Goal: Task Accomplishment & Management: Manage account settings

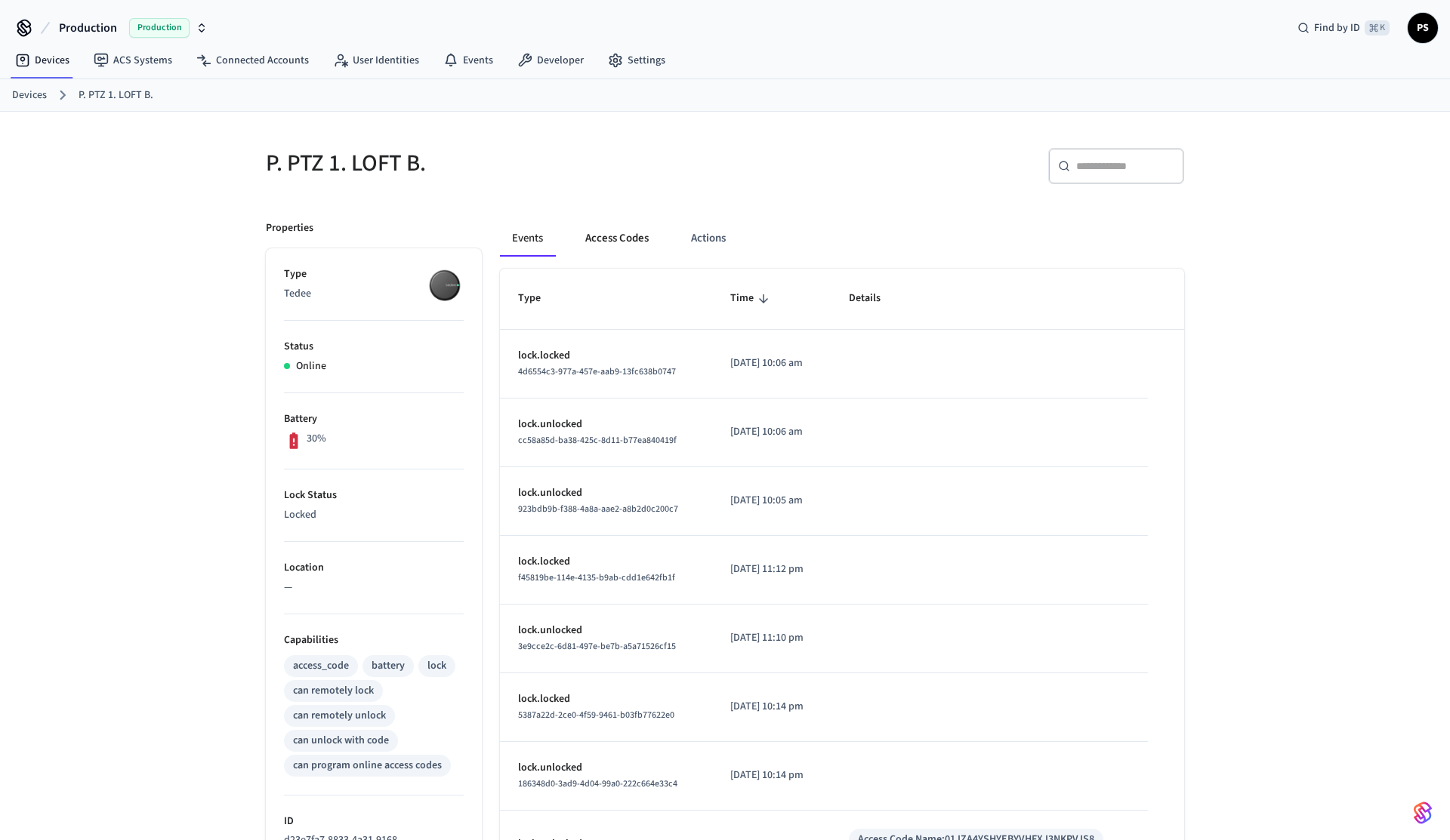
click at [614, 246] on button "Access Codes" at bounding box center [617, 238] width 87 height 36
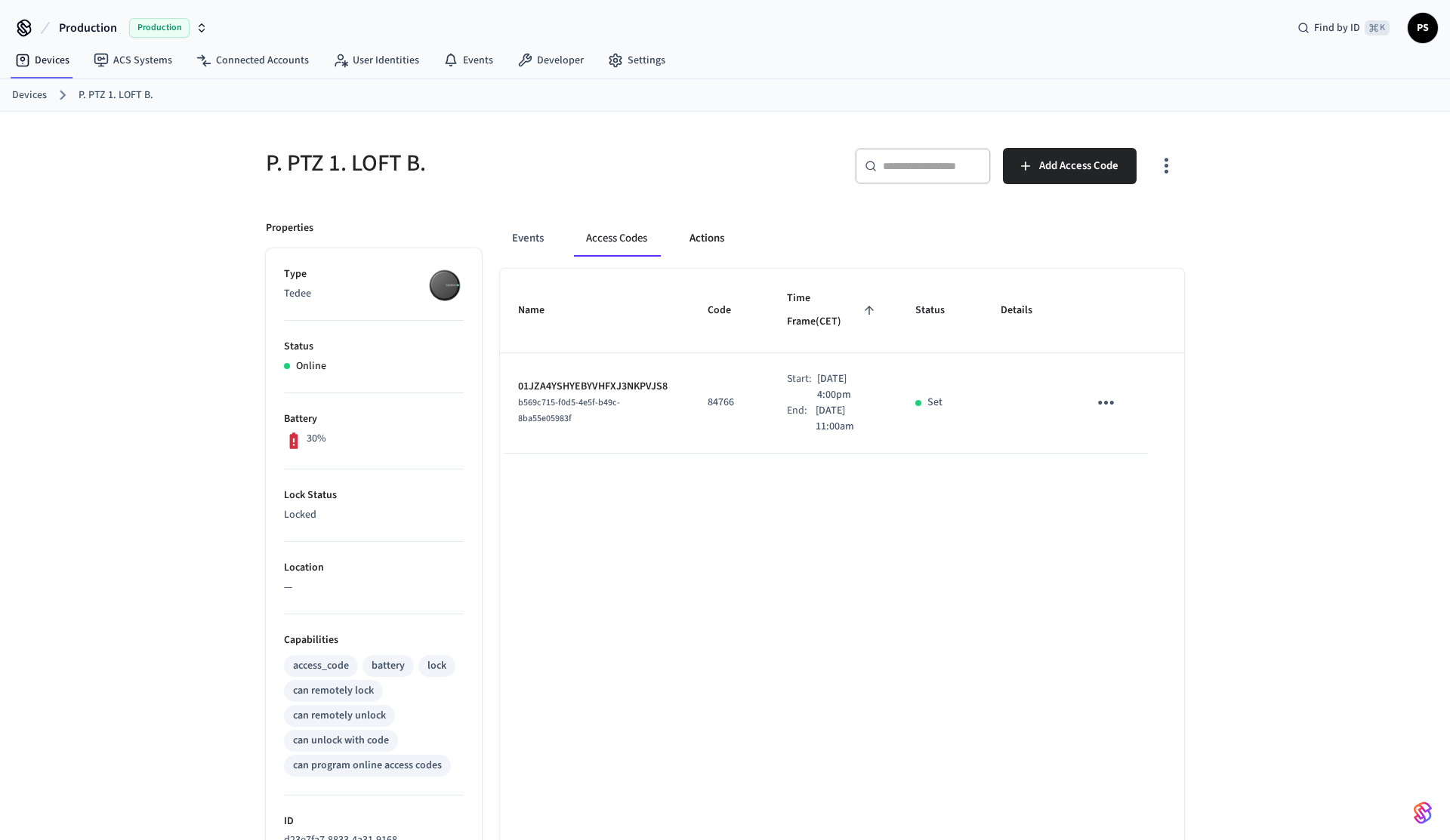
click at [722, 241] on button "Actions" at bounding box center [707, 238] width 59 height 36
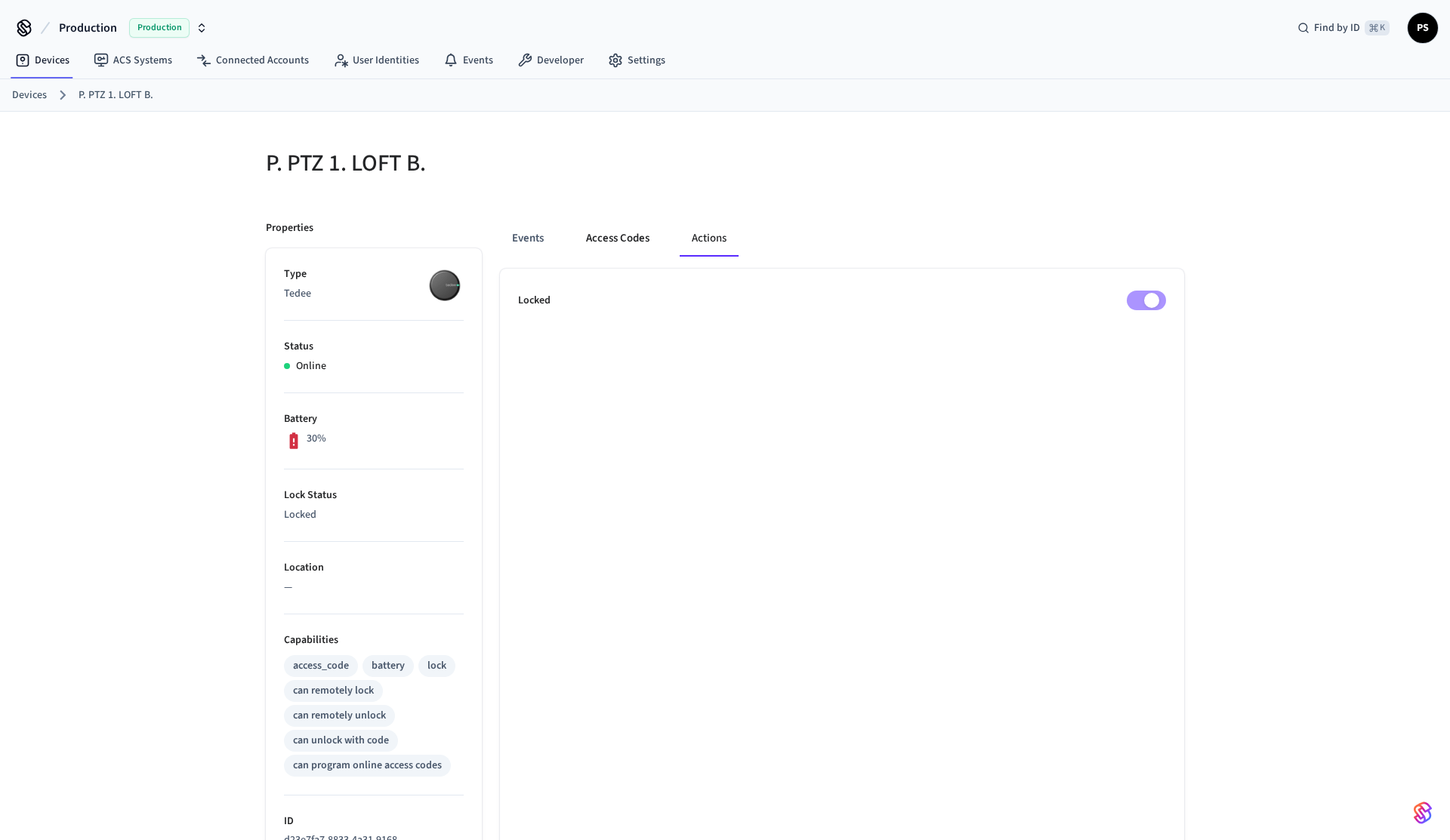
click at [613, 248] on button "Access Codes" at bounding box center [617, 238] width 87 height 36
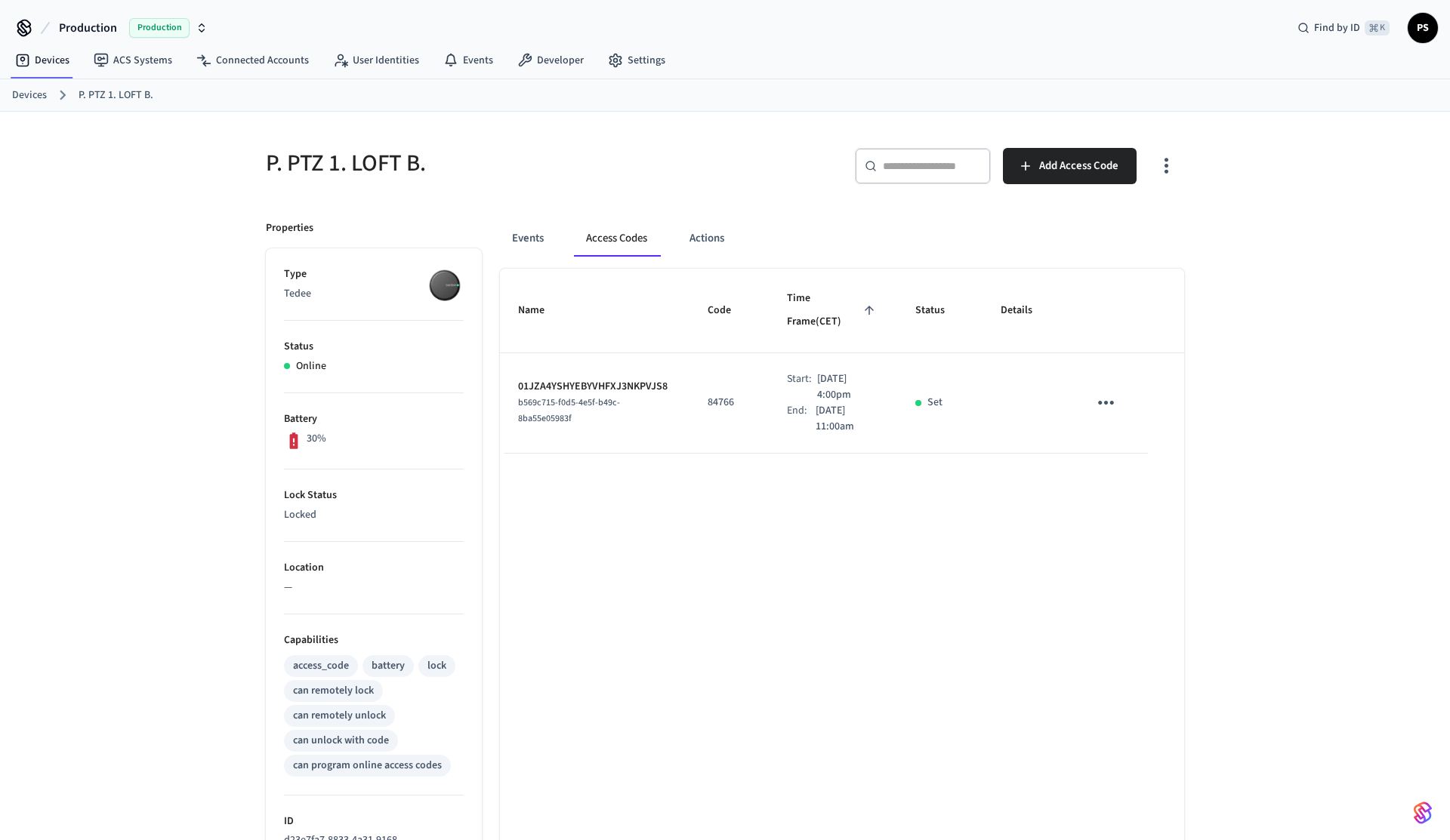
click at [1166, 173] on icon "button" at bounding box center [1167, 166] width 4 height 16
click at [1130, 240] on li "Show unmanaged access codes on device" at bounding box center [1068, 229] width 212 height 40
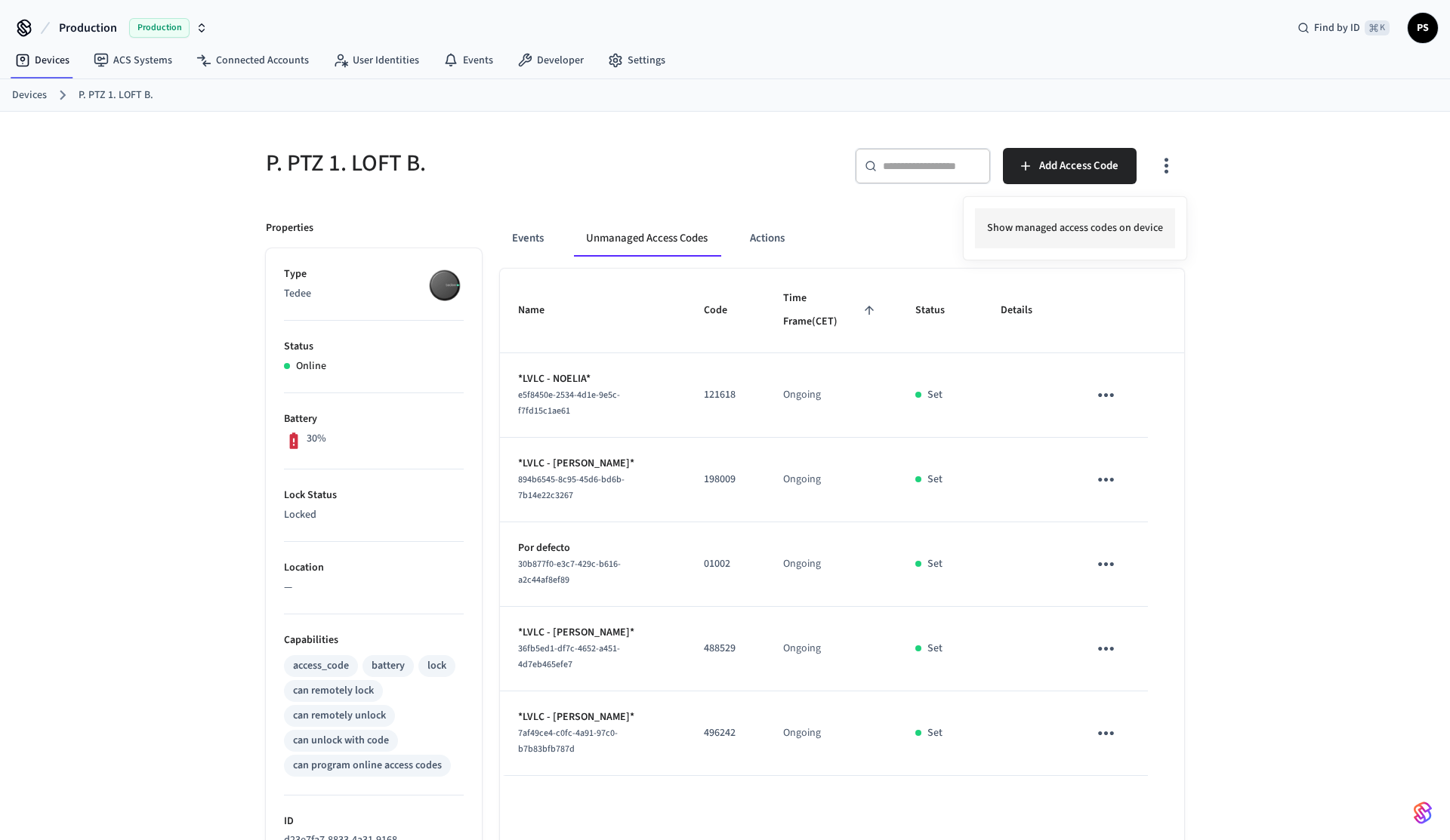
click at [1130, 240] on li "Show managed access codes on device" at bounding box center [1075, 229] width 200 height 40
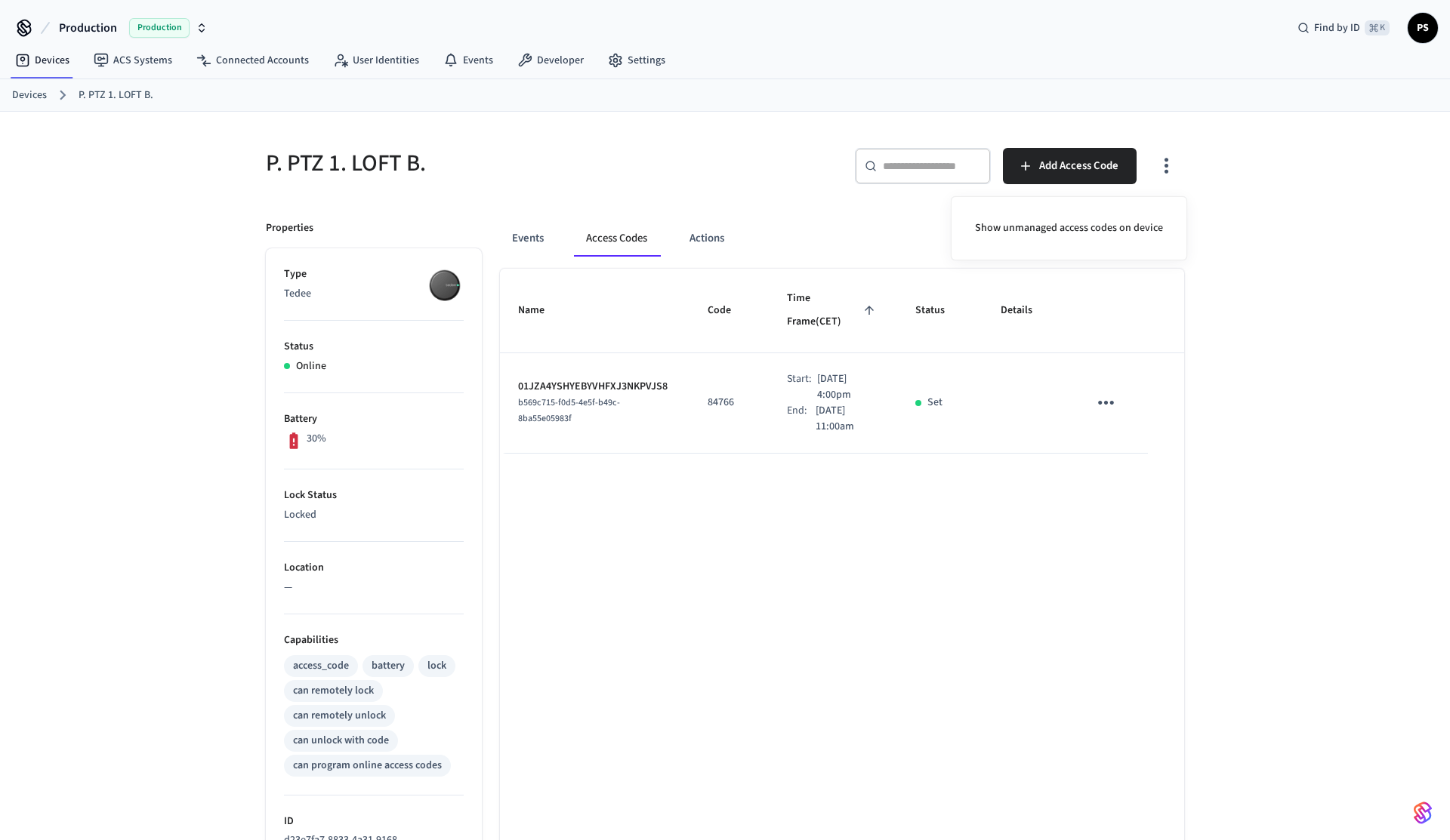
click at [665, 199] on div at bounding box center [725, 420] width 1450 height 840
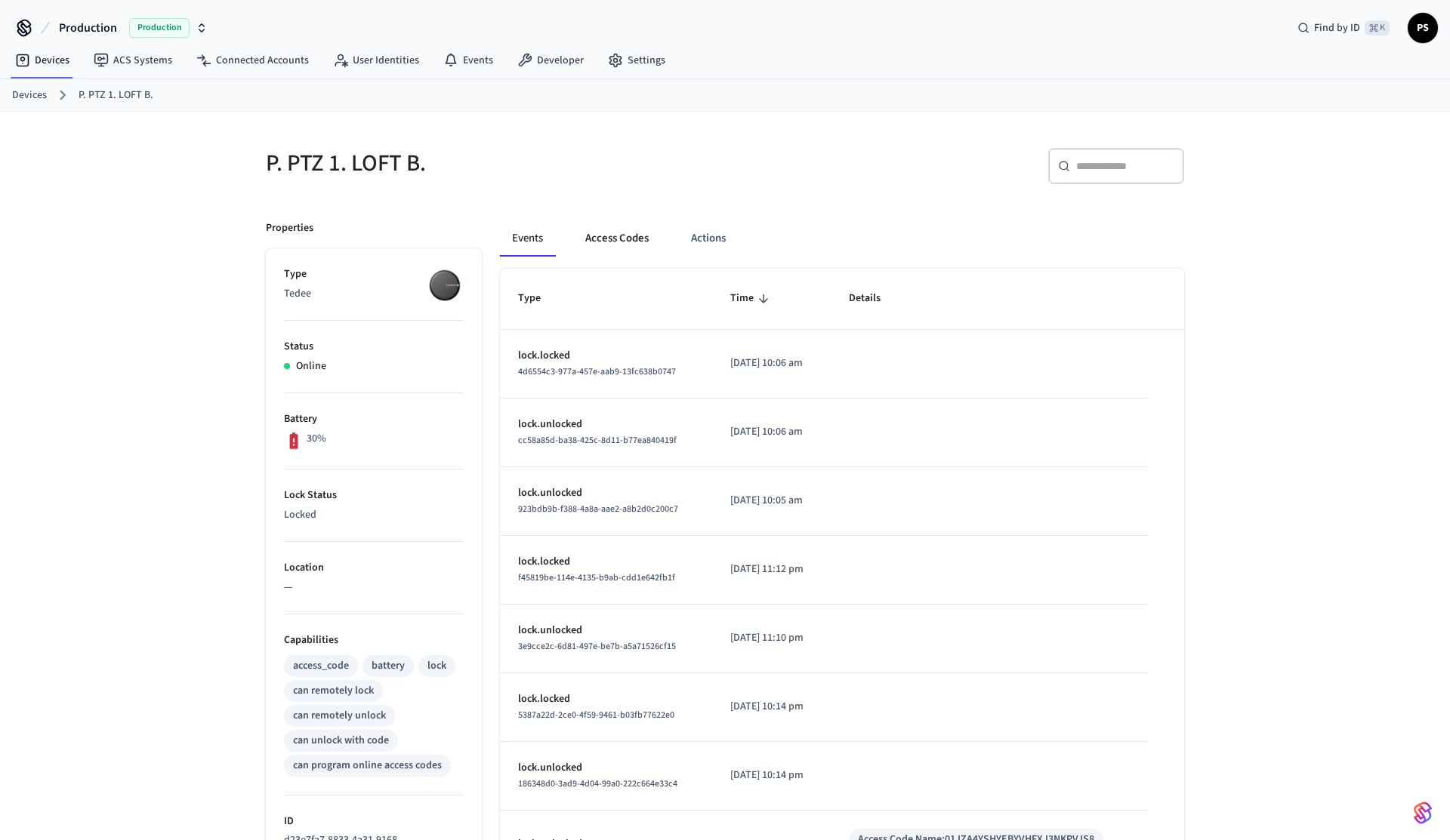
click at [611, 244] on button "Access Codes" at bounding box center [617, 238] width 87 height 36
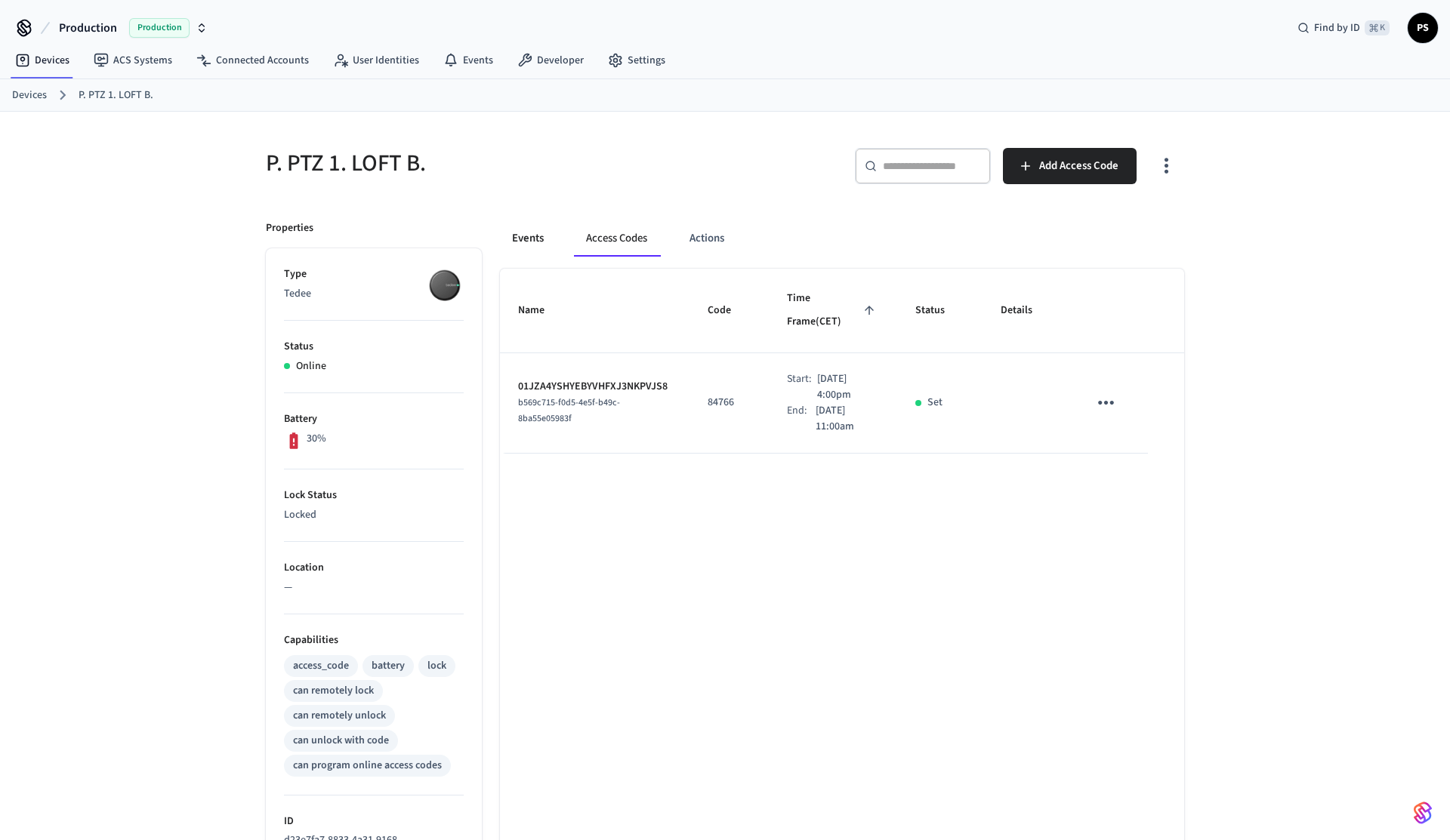
click at [555, 242] on button "Events" at bounding box center [528, 238] width 56 height 36
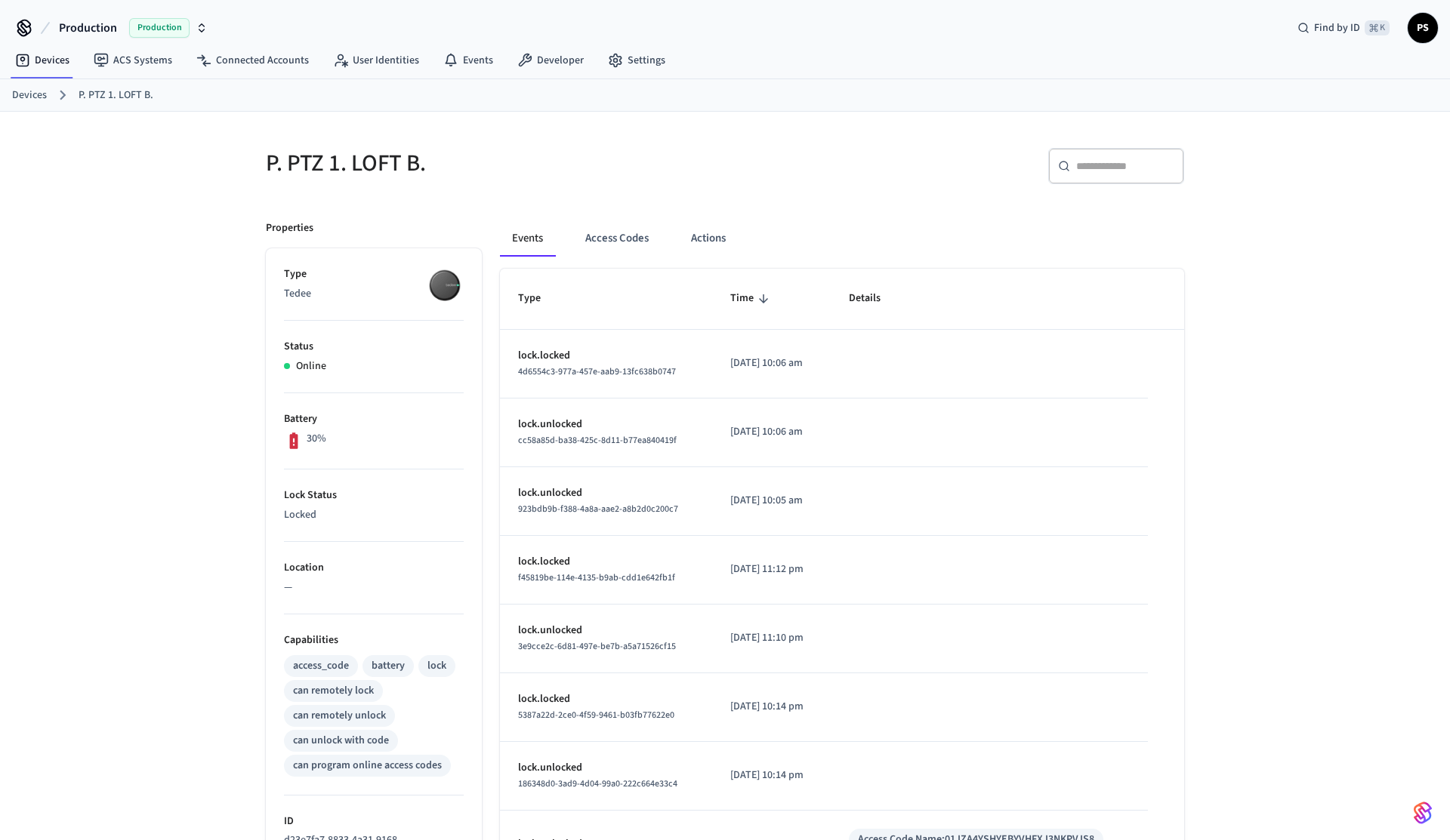
click at [179, 235] on div "P. PTZ 1. LOFT B. ​ ​ Properties Type Tedee Status Online Battery 30% Lock Stat…" at bounding box center [725, 608] width 1450 height 993
click at [581, 251] on button "Access Codes" at bounding box center [617, 238] width 87 height 36
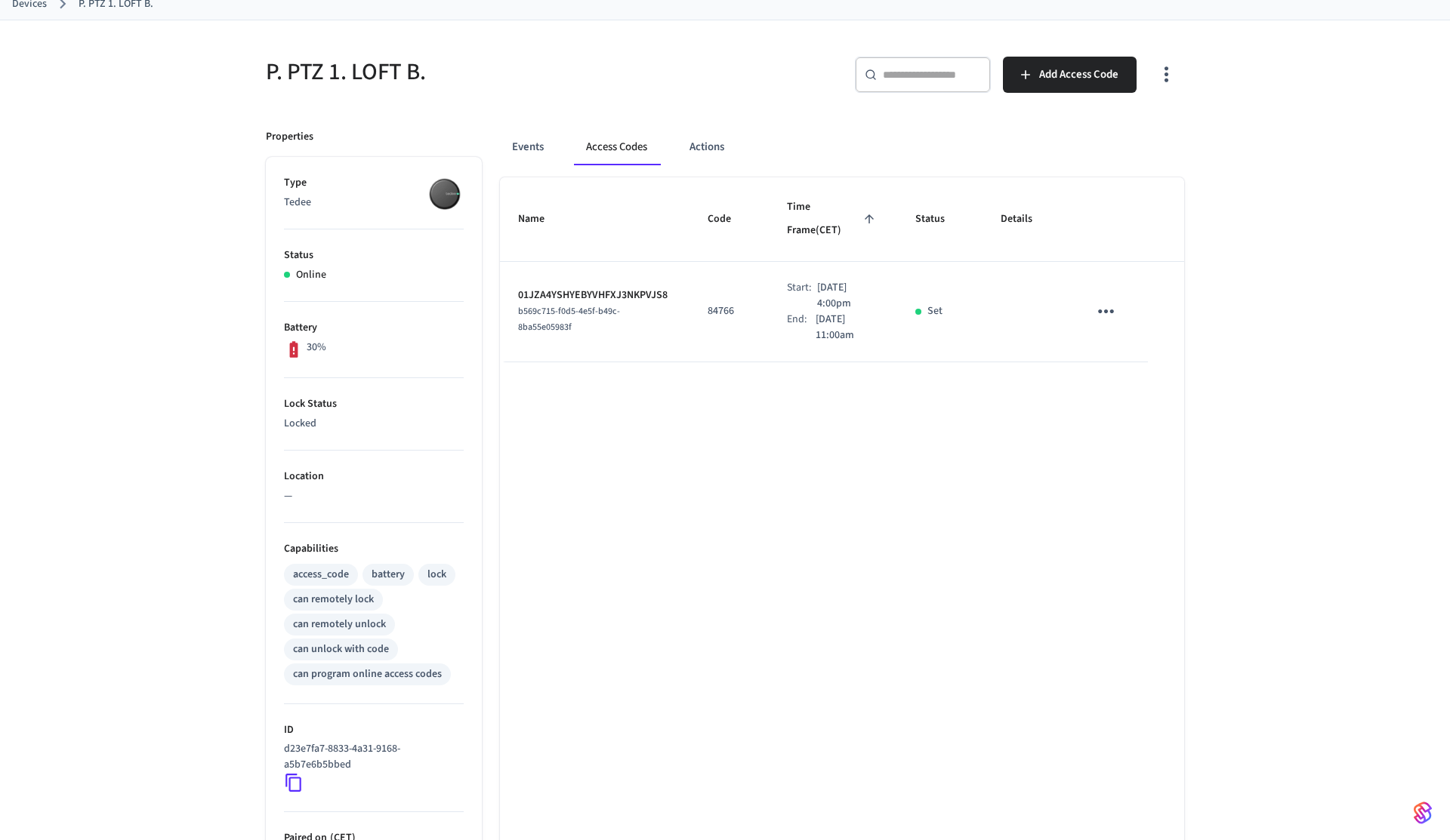
scroll to position [91, 0]
click at [543, 156] on button "Events" at bounding box center [528, 148] width 56 height 36
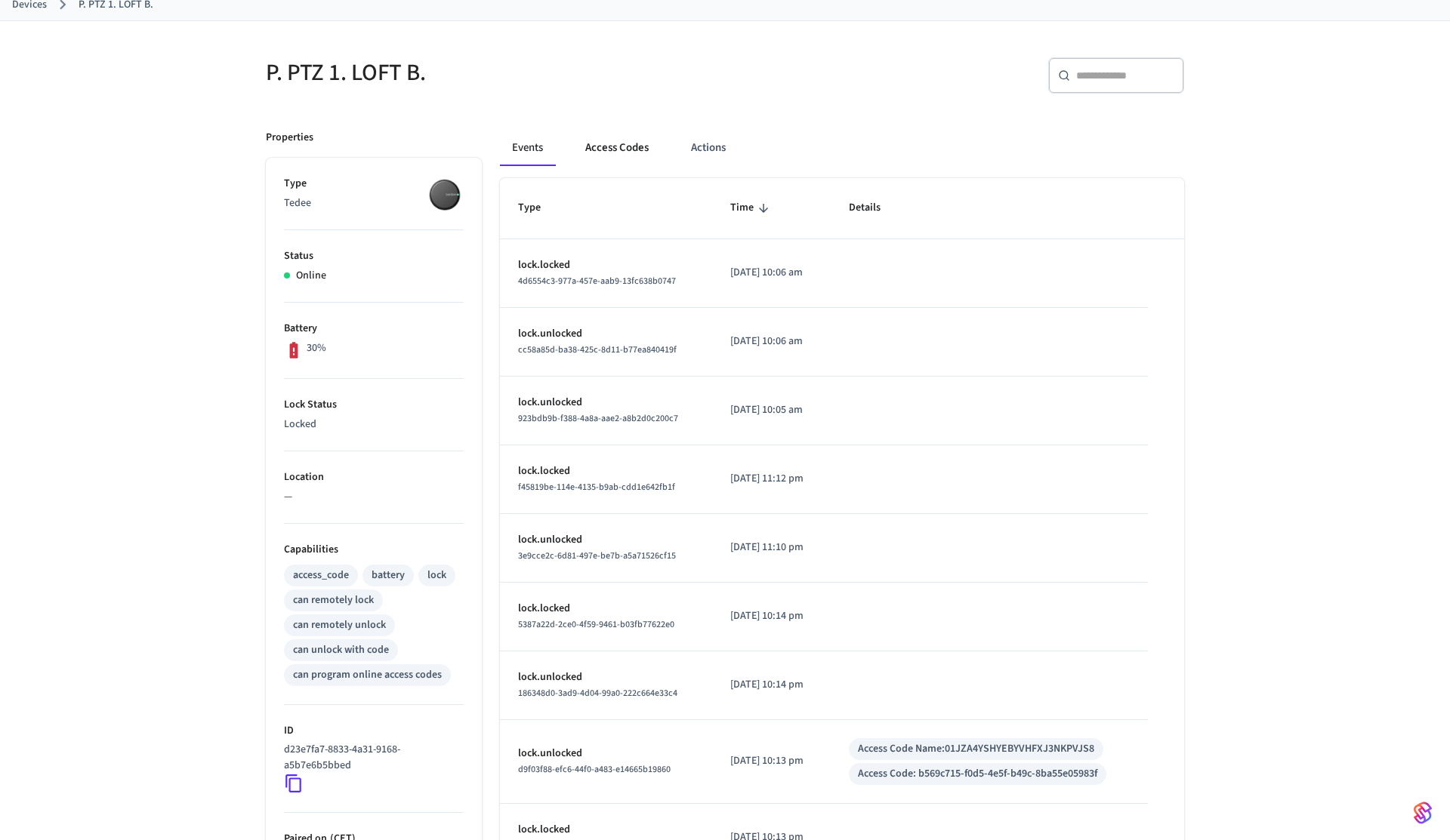
click at [629, 157] on button "Access Codes" at bounding box center [617, 148] width 87 height 36
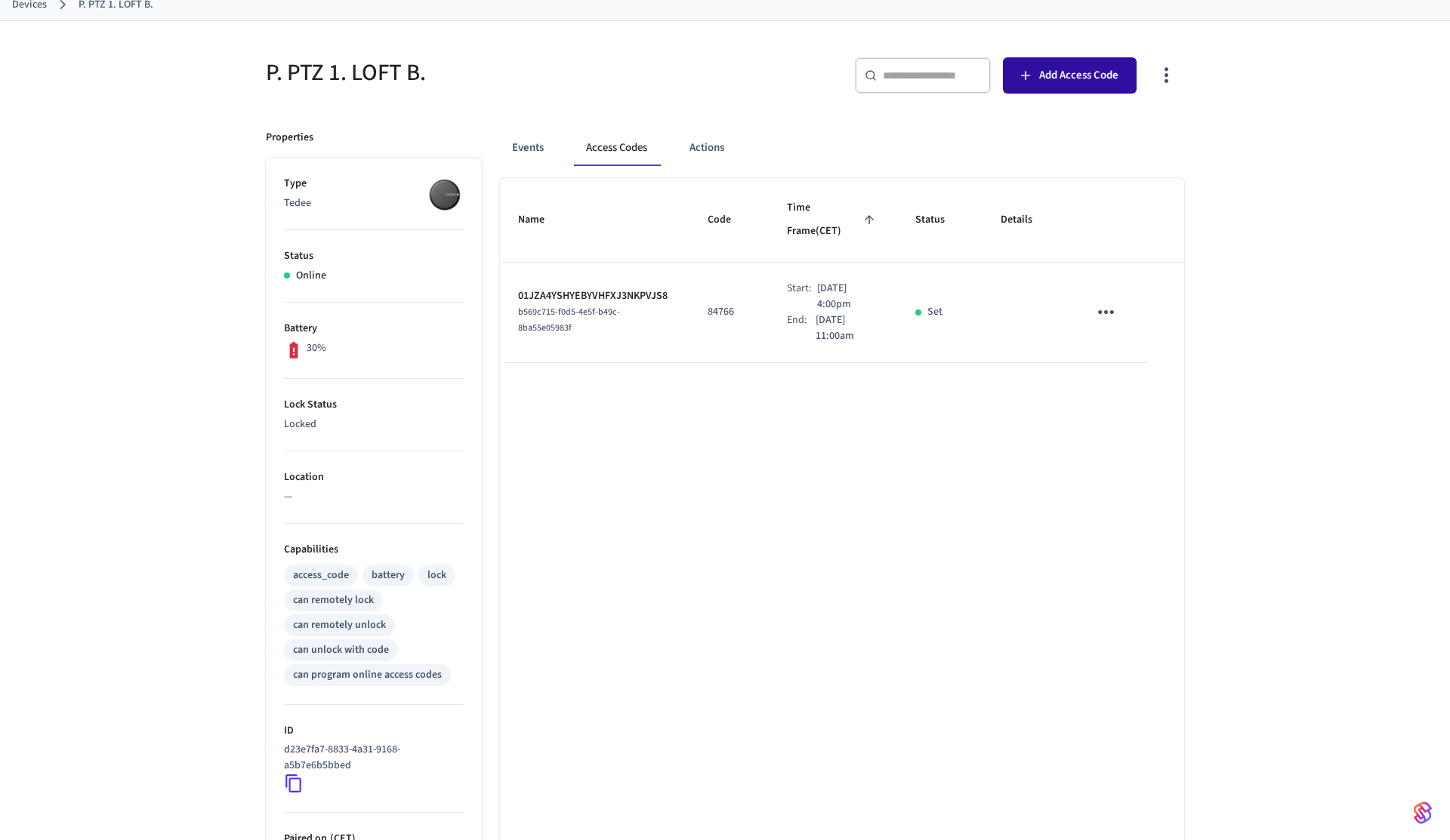
click at [1099, 84] on span "Add Access Code" at bounding box center [1078, 75] width 80 height 19
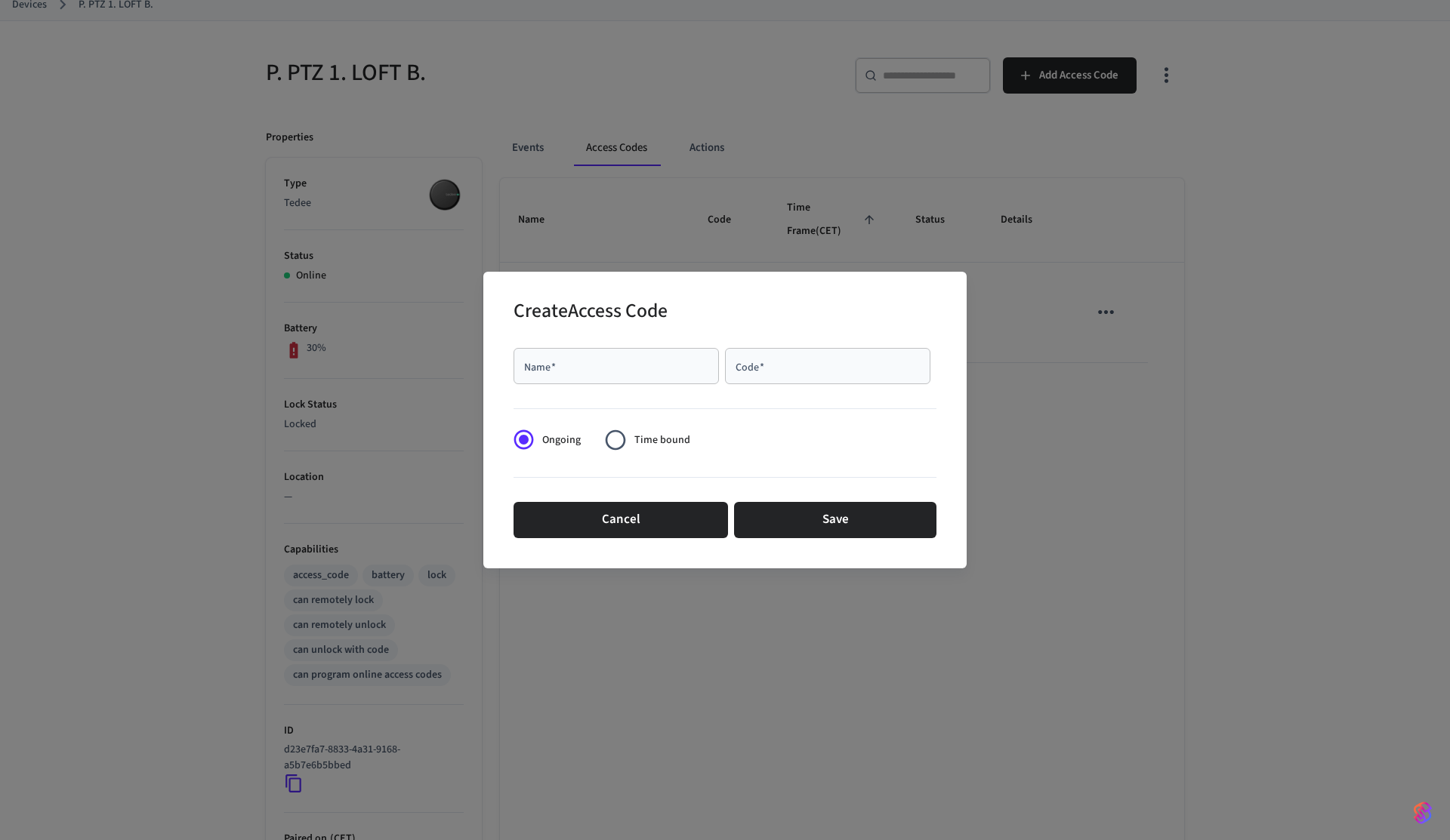
click at [663, 359] on input "Name   *" at bounding box center [616, 366] width 187 height 15
type input "****"
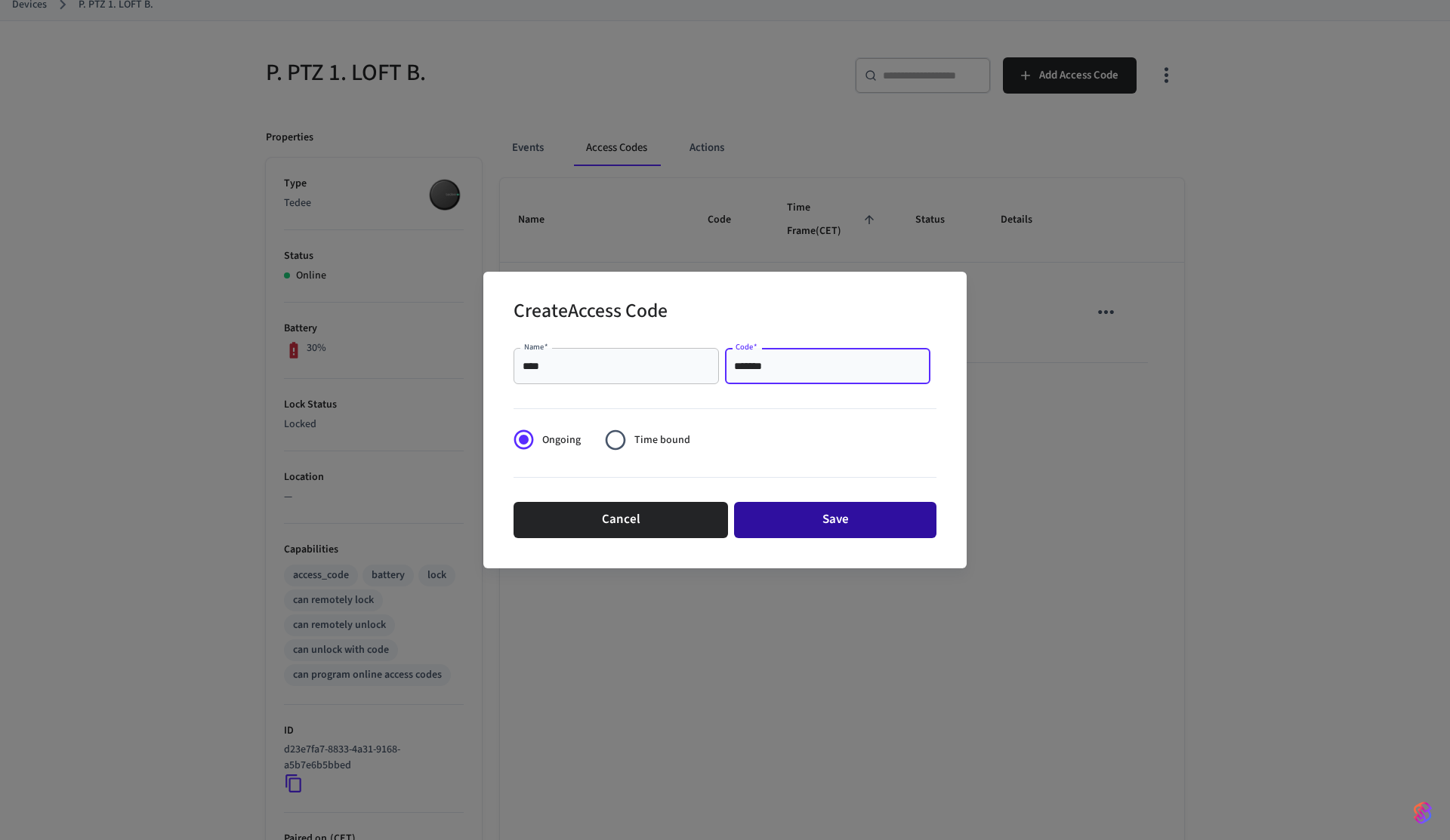
type input "*******"
click at [835, 512] on button "Save" at bounding box center [834, 520] width 202 height 36
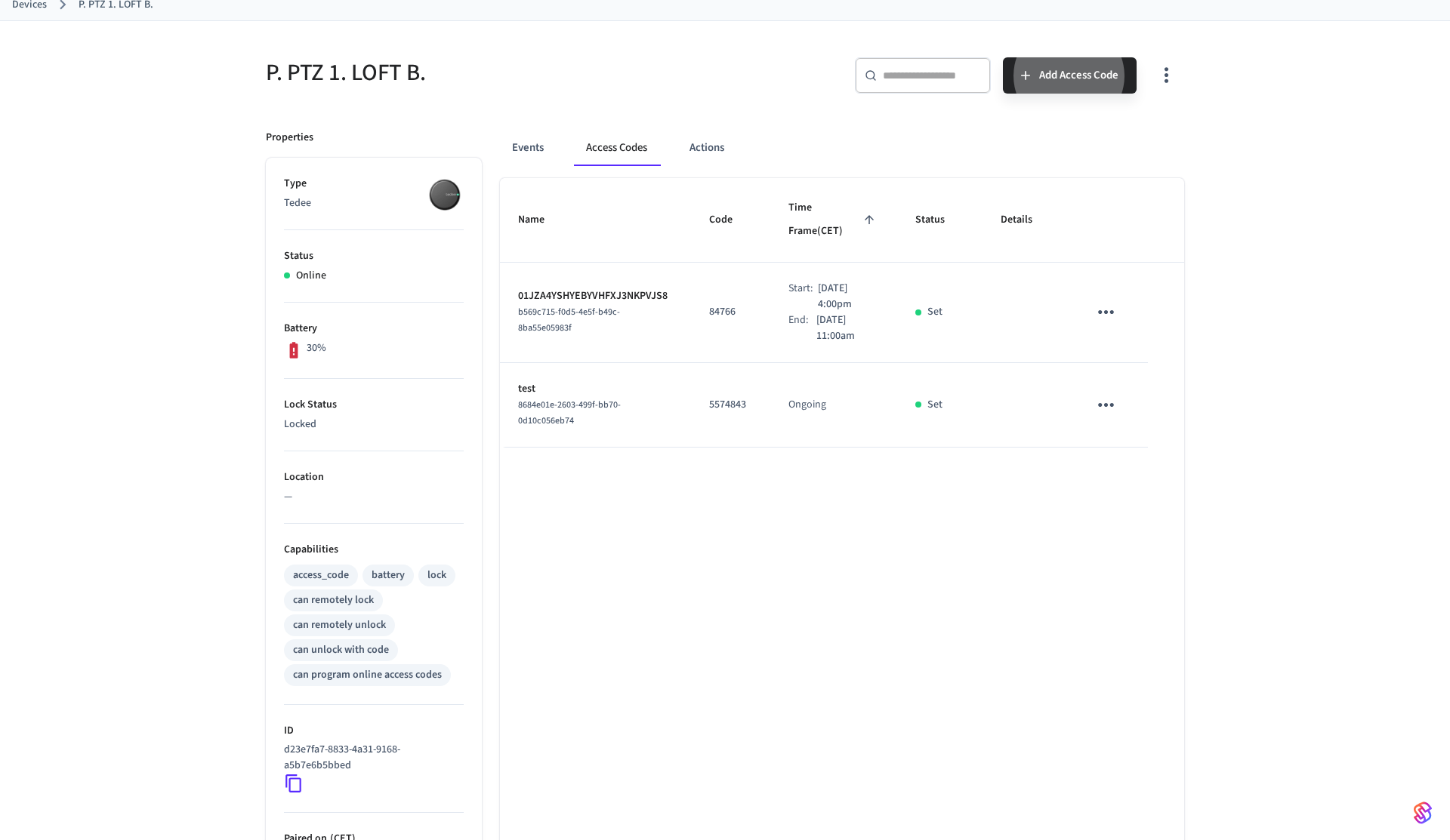
click at [1112, 409] on icon "sticky table" at bounding box center [1106, 405] width 23 height 23
click at [1119, 498] on li "Delete" at bounding box center [1142, 490] width 72 height 40
click at [1046, 513] on div "Name Code Time Frame (CET) Status Details 01JZA4YSHYEBYVHFXJ3NKPVJS8 b569c715-f…" at bounding box center [842, 596] width 684 height 835
click at [719, 104] on div "​ ​ Add Access Code" at bounding box center [950, 72] width 468 height 66
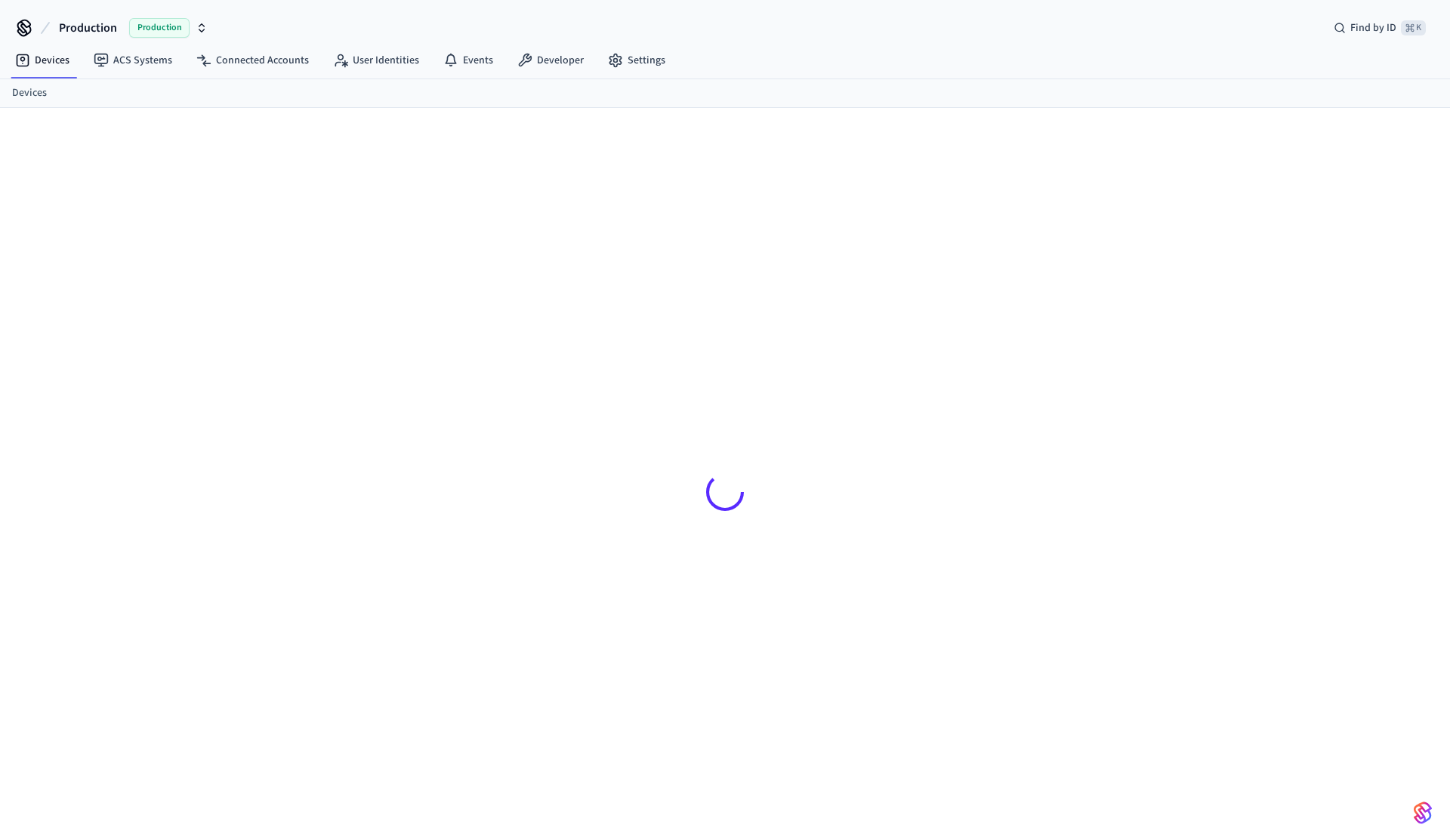
scroll to position [20, 0]
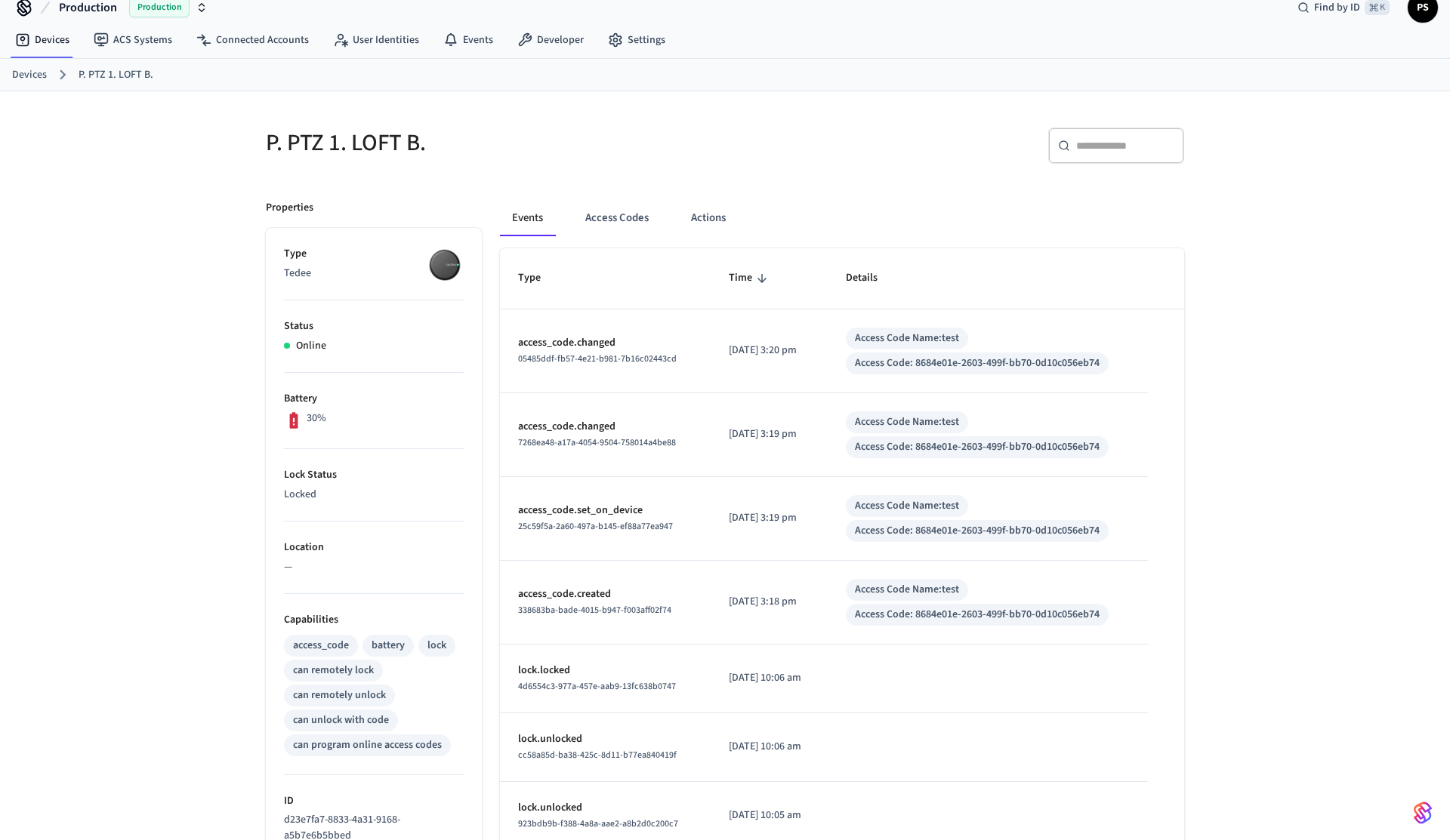
click at [183, 328] on div "P. PTZ 1. LOFT B. ​ ​ Properties Type Tedee Status Online Battery 30% Lock Stat…" at bounding box center [725, 610] width 1450 height 1038
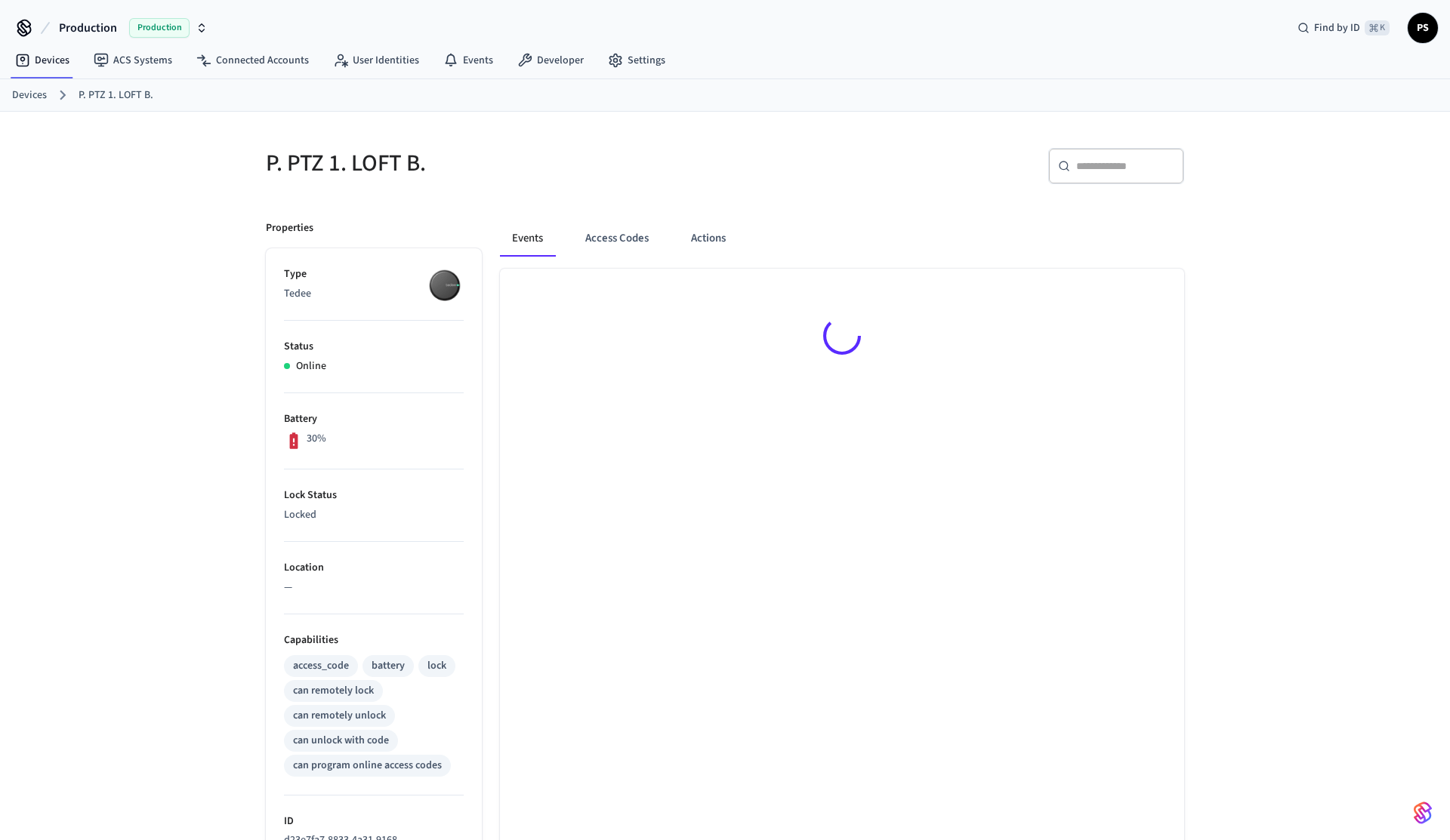
scroll to position [20, 0]
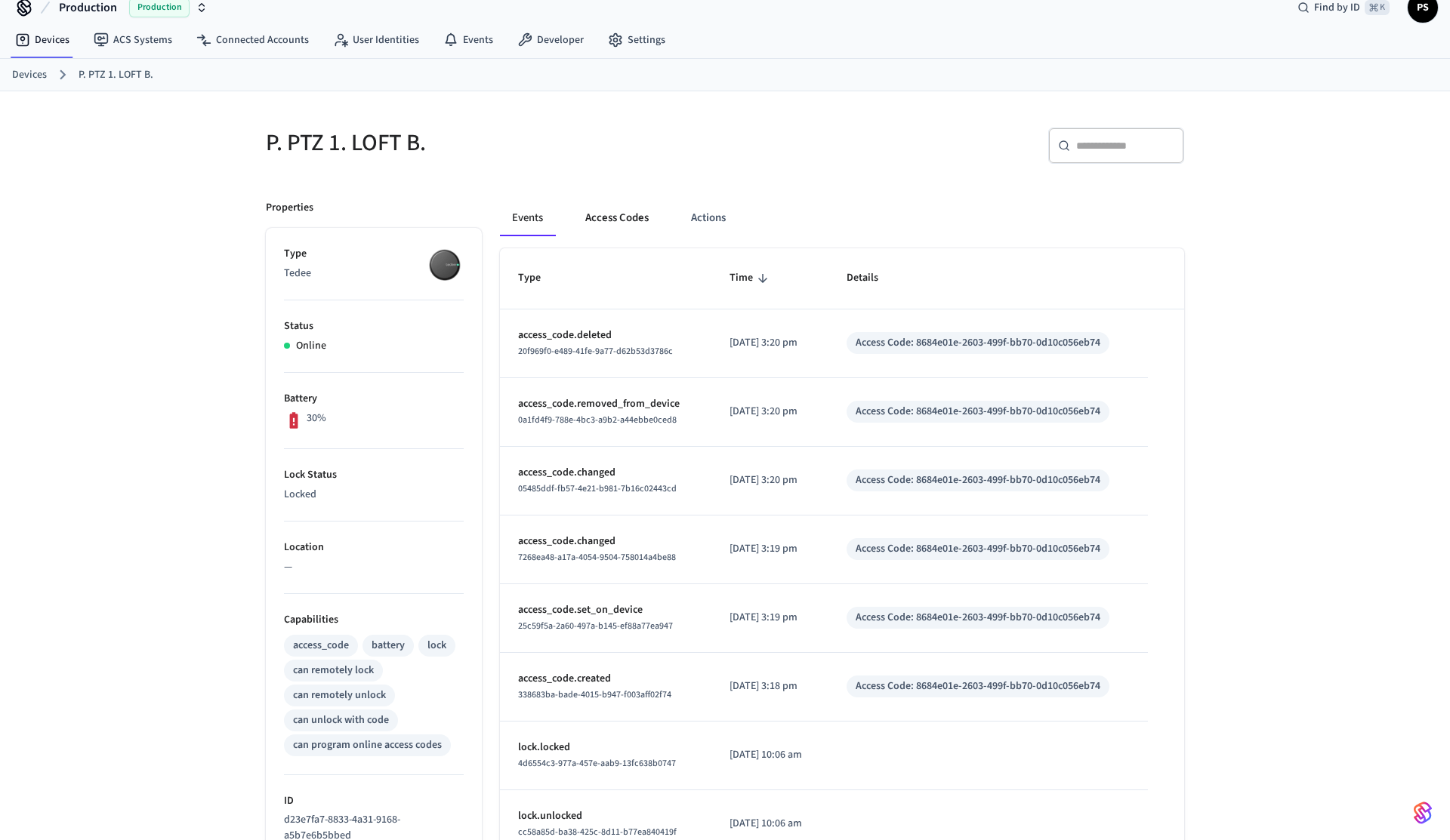
click at [616, 231] on button "Access Codes" at bounding box center [617, 218] width 87 height 36
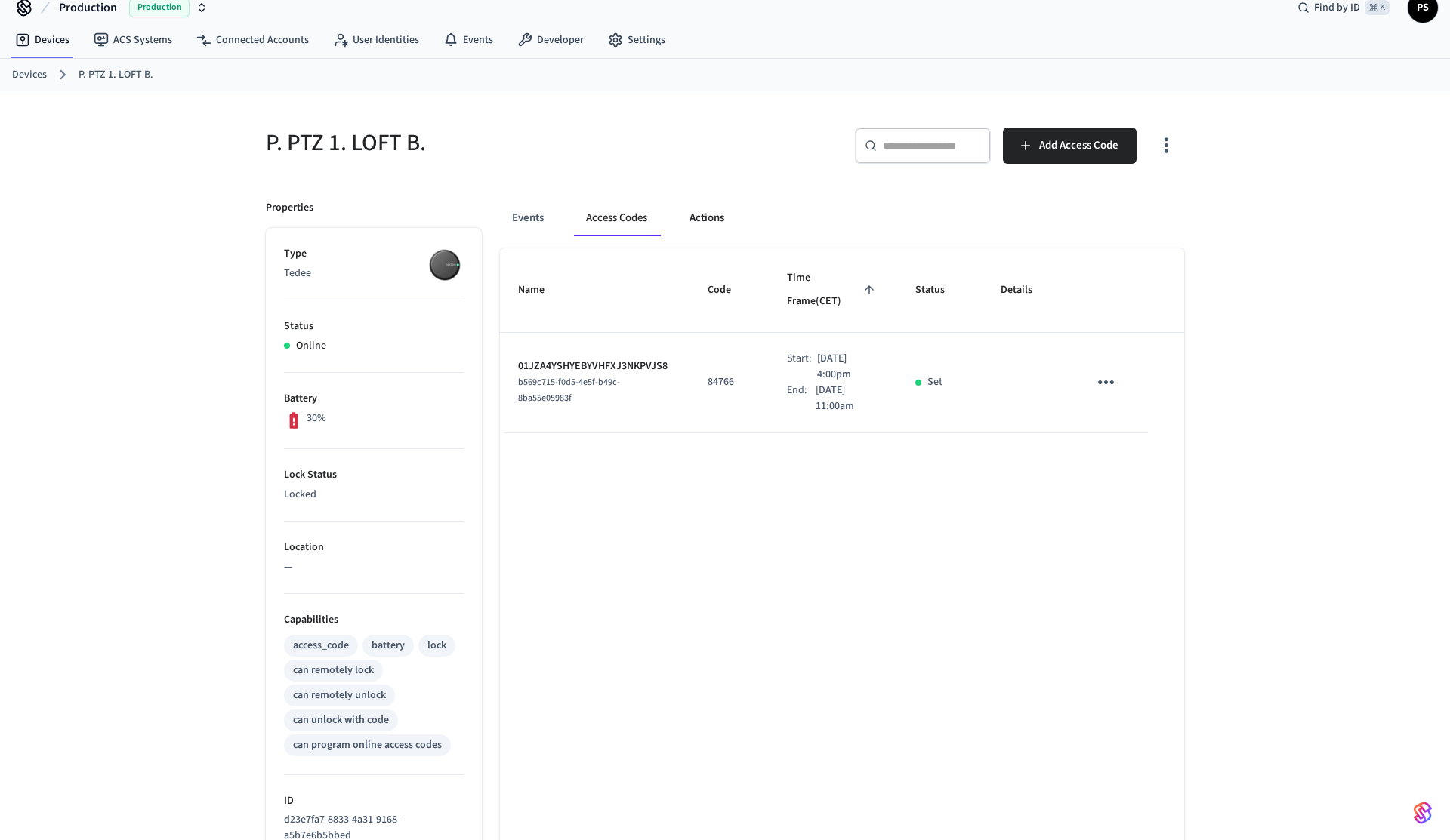
click at [690, 214] on button "Actions" at bounding box center [707, 218] width 59 height 36
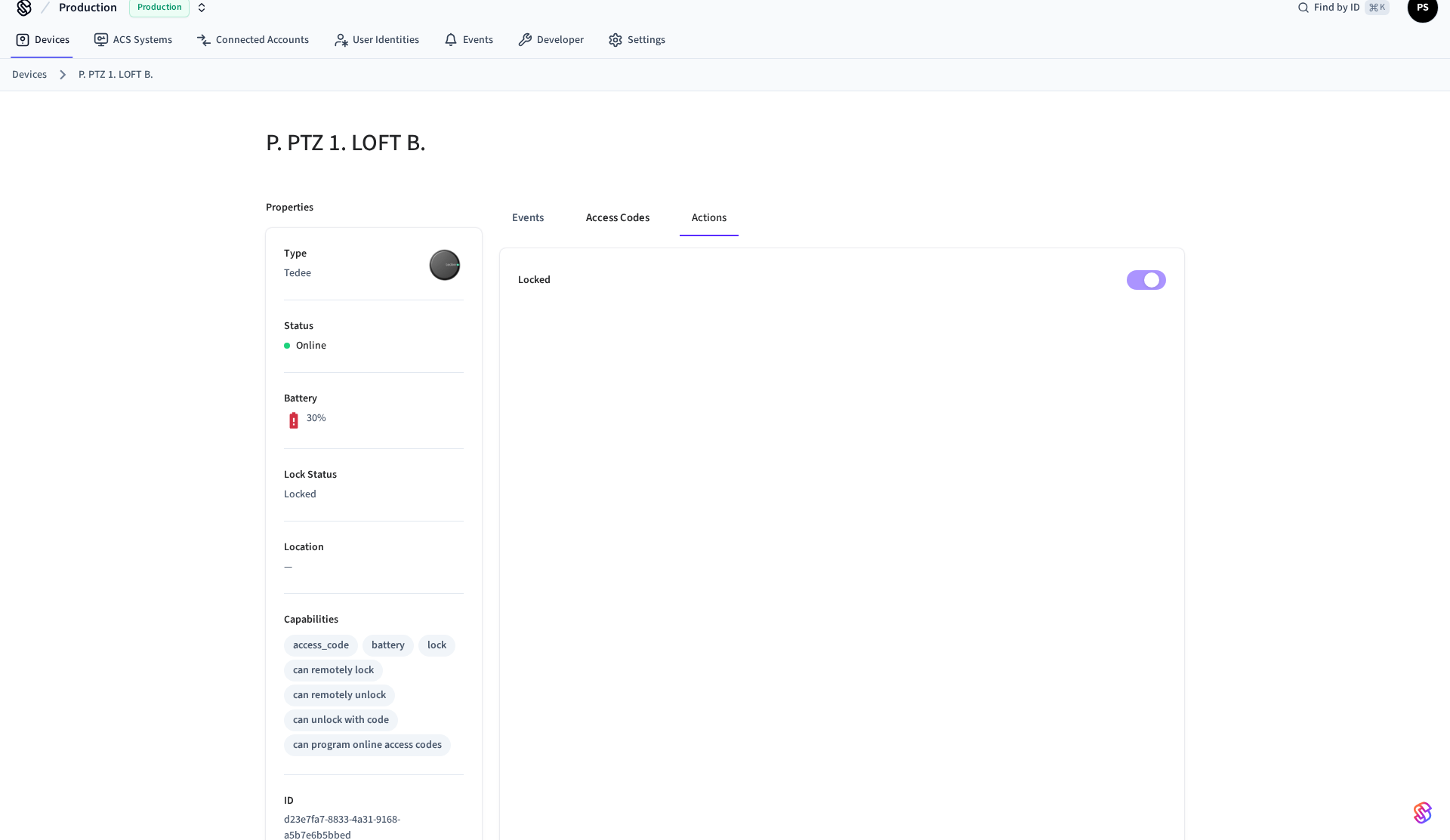
click at [637, 229] on button "Access Codes" at bounding box center [617, 218] width 87 height 36
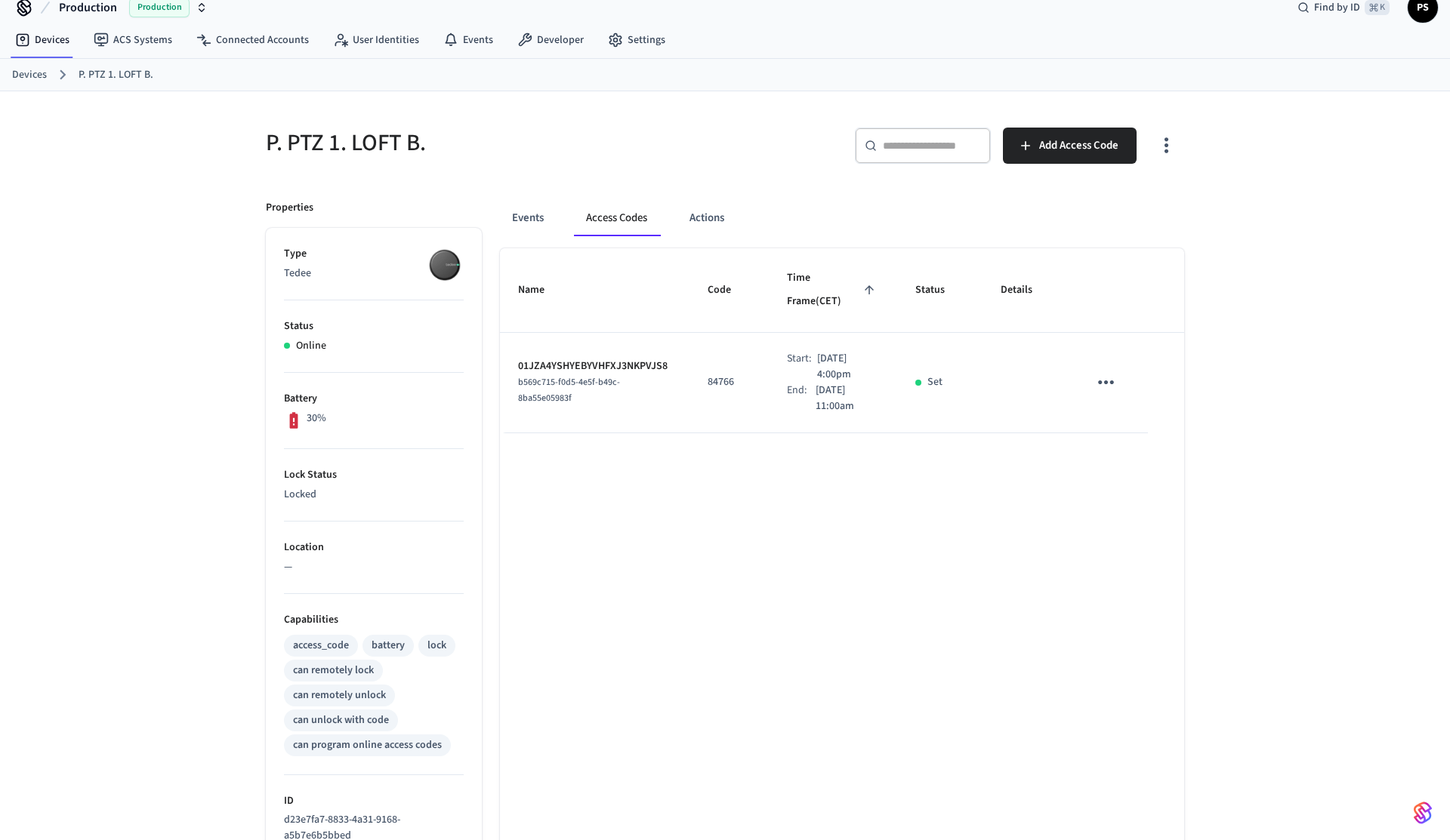
click at [1167, 138] on icon "button" at bounding box center [1167, 146] width 4 height 16
click at [1099, 215] on li "Show unmanaged access codes on device" at bounding box center [1068, 208] width 212 height 40
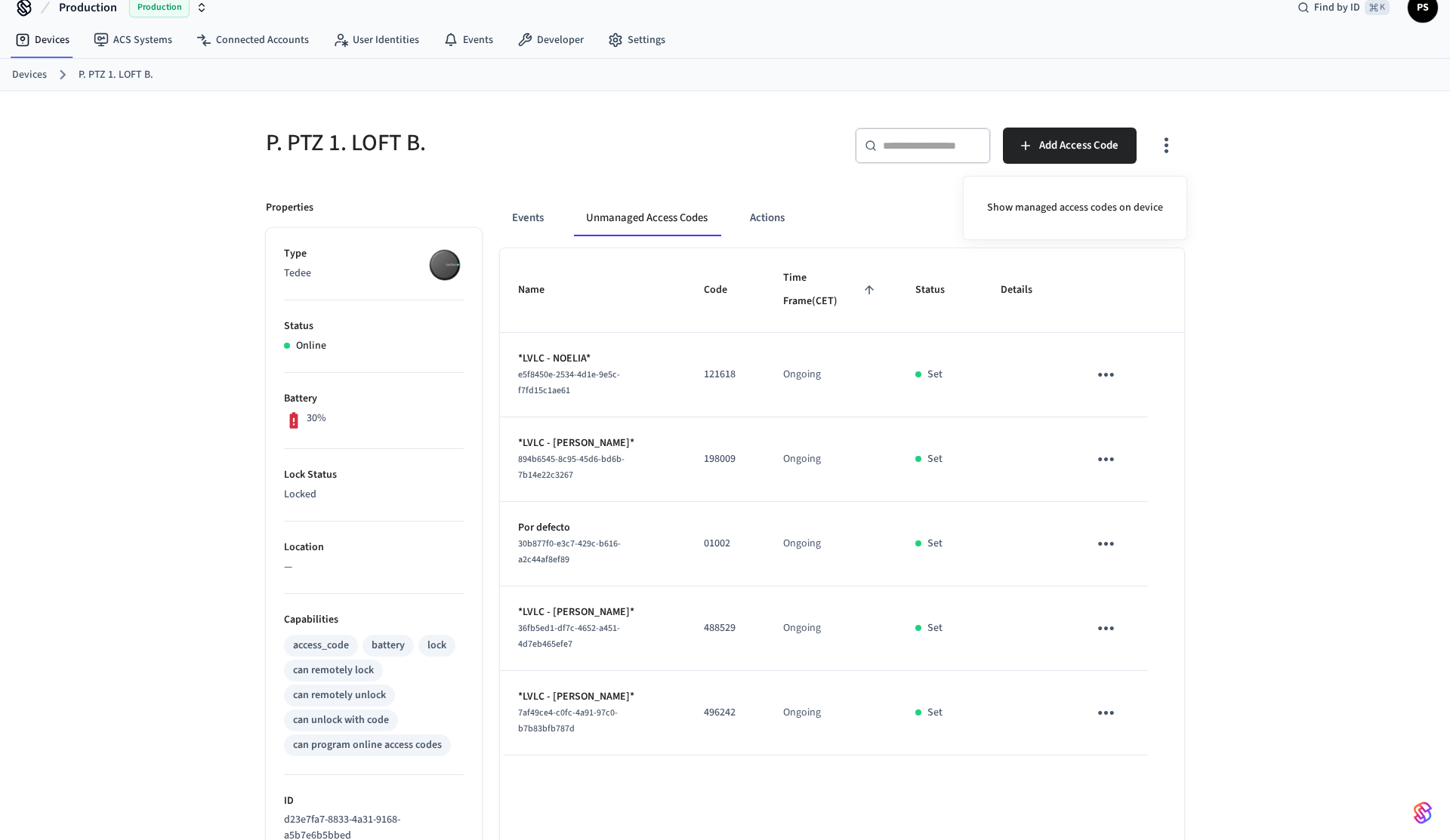
click at [764, 380] on div at bounding box center [725, 420] width 1450 height 840
click at [1167, 143] on icon "button" at bounding box center [1167, 145] width 23 height 23
click at [1093, 223] on li "Show managed access codes on device" at bounding box center [1075, 208] width 200 height 40
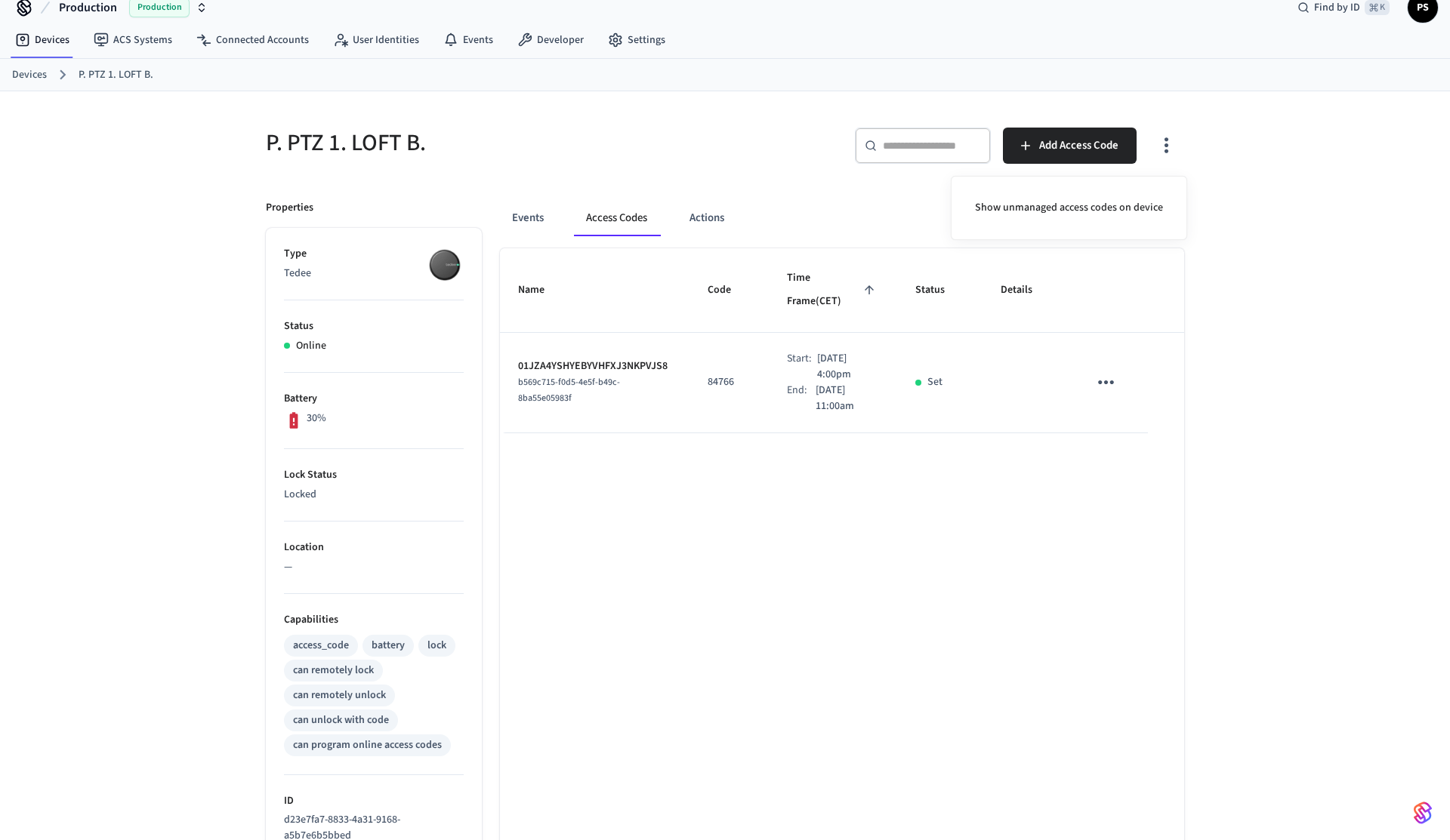
click at [536, 147] on div at bounding box center [725, 420] width 1450 height 840
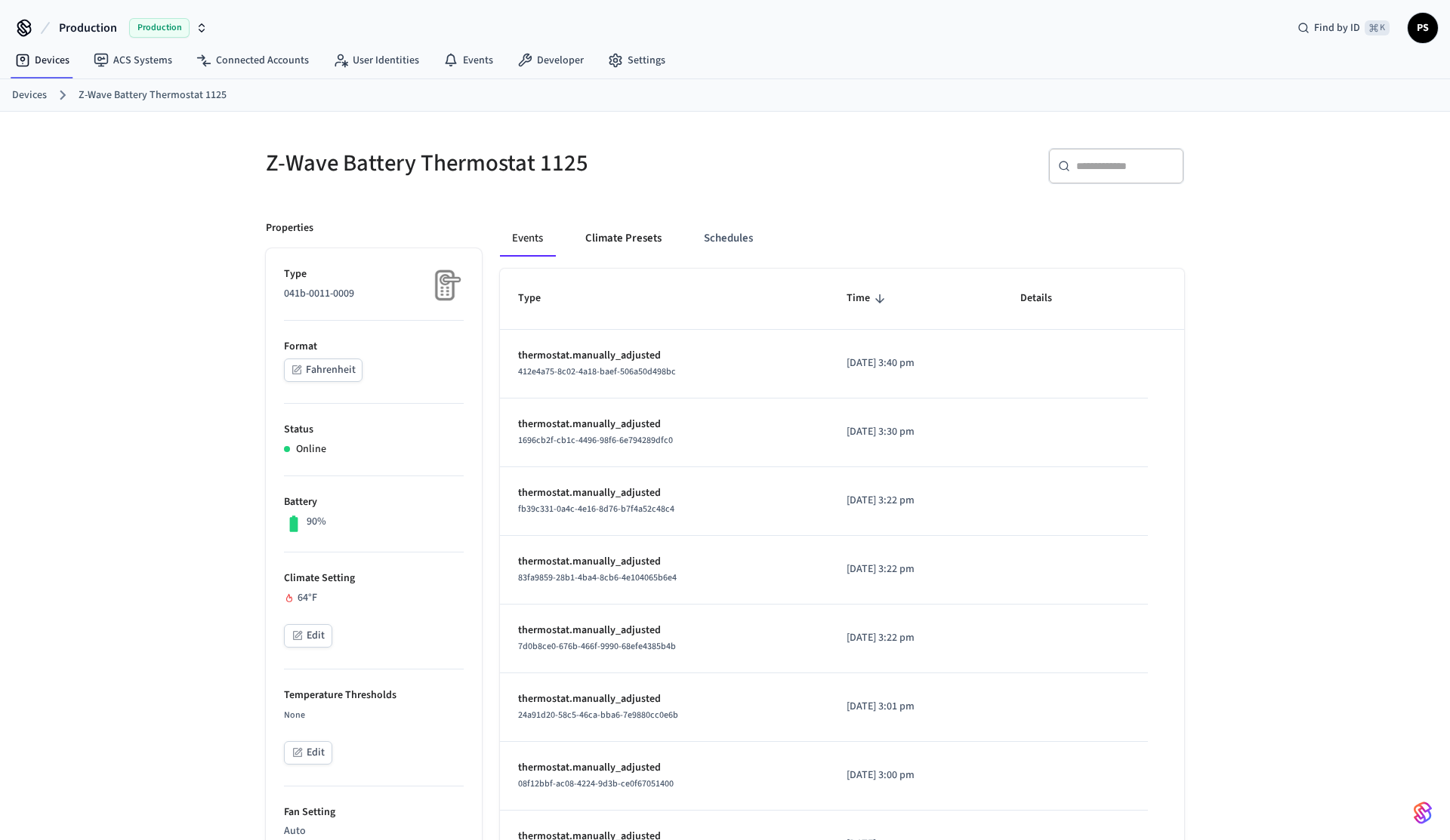
click at [608, 231] on button "Climate Presets" at bounding box center [624, 238] width 101 height 36
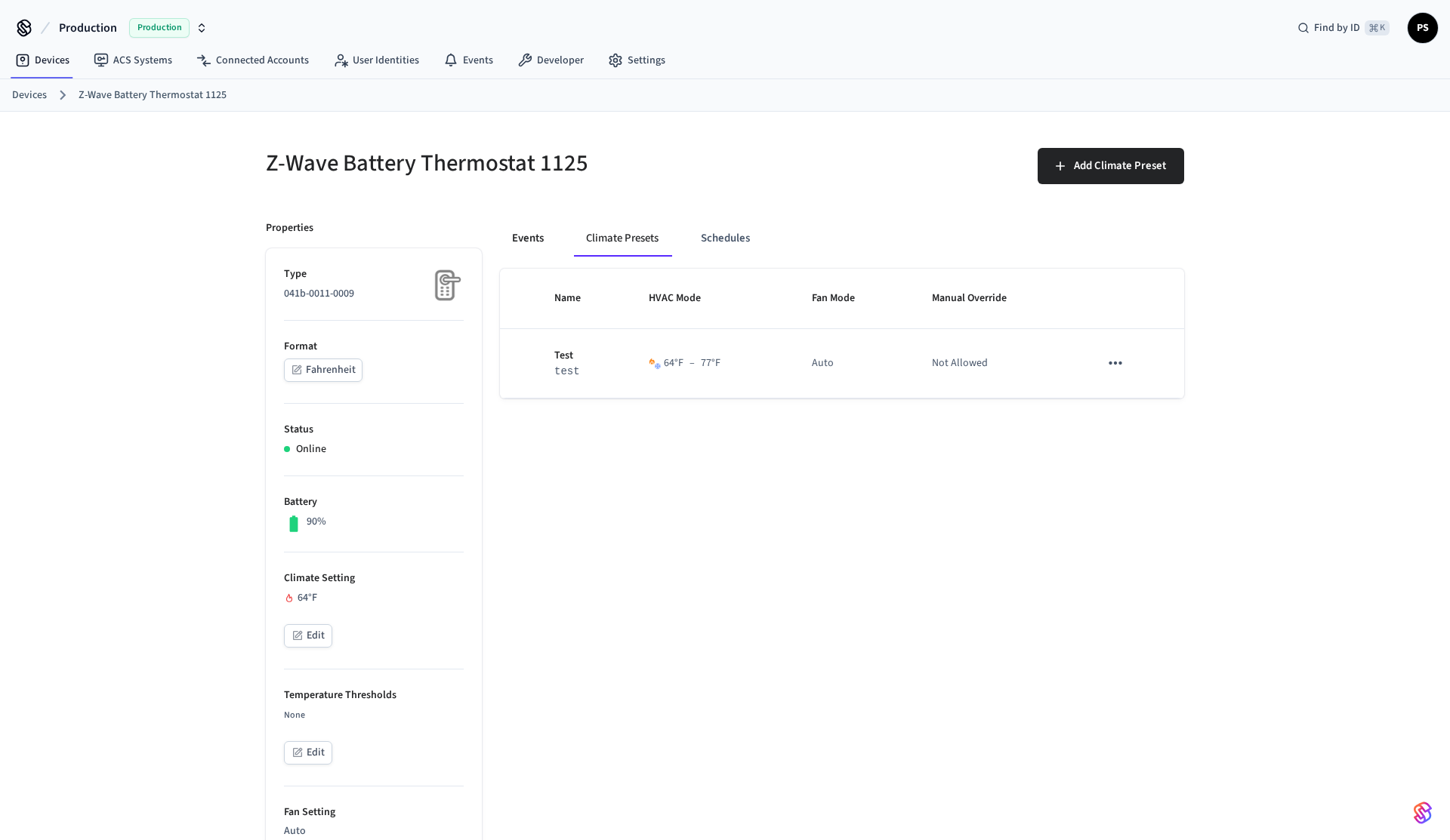
click at [547, 253] on button "Events" at bounding box center [528, 238] width 56 height 36
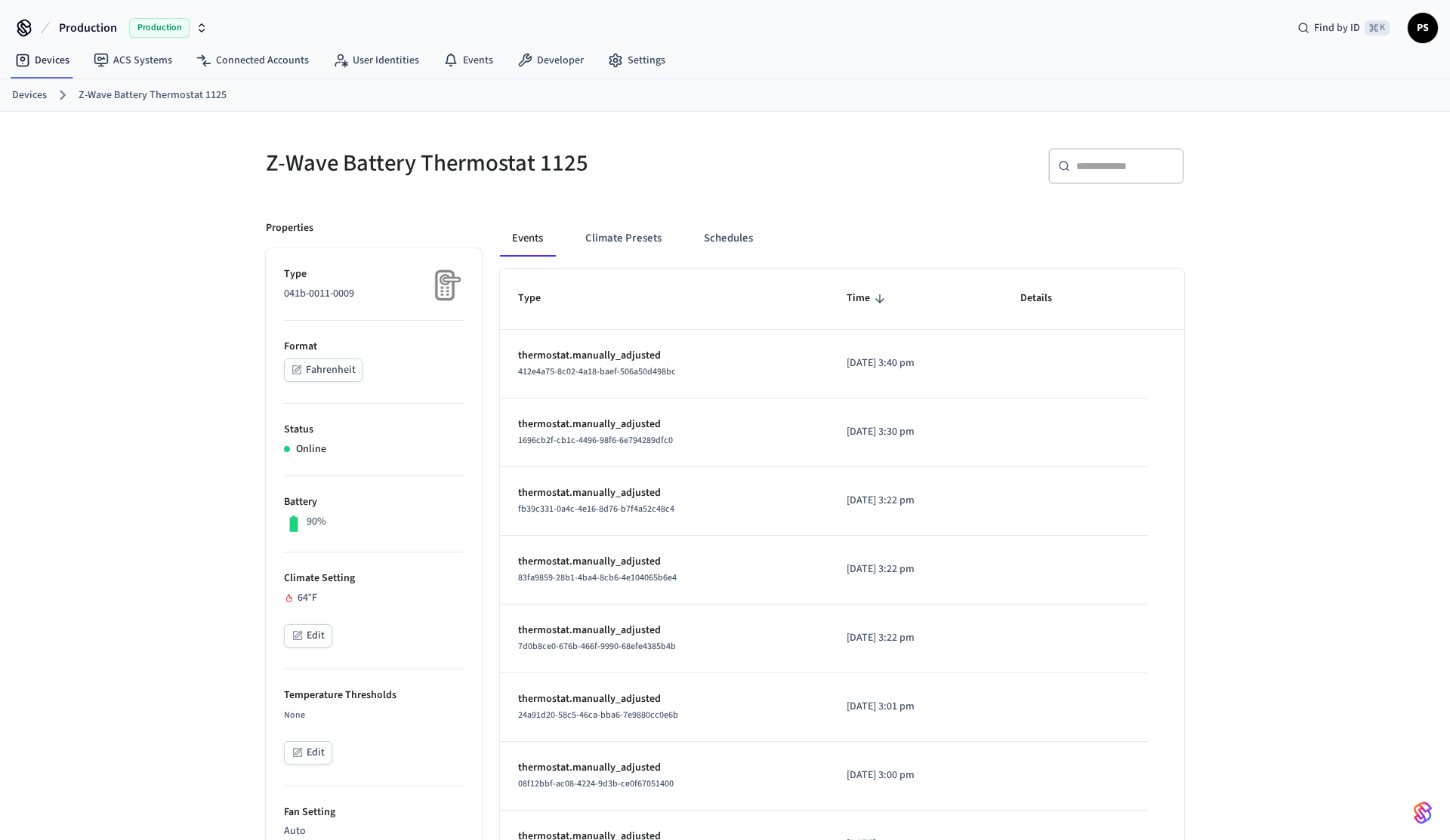
click at [455, 283] on img at bounding box center [444, 285] width 38 height 38
click at [219, 191] on div "Z-Wave Battery Thermostat 1125 ​ ​ Properties Type 041b-0011-0009 Format Fahren…" at bounding box center [725, 796] width 1450 height 1371
click at [610, 243] on button "Climate Presets" at bounding box center [624, 238] width 101 height 36
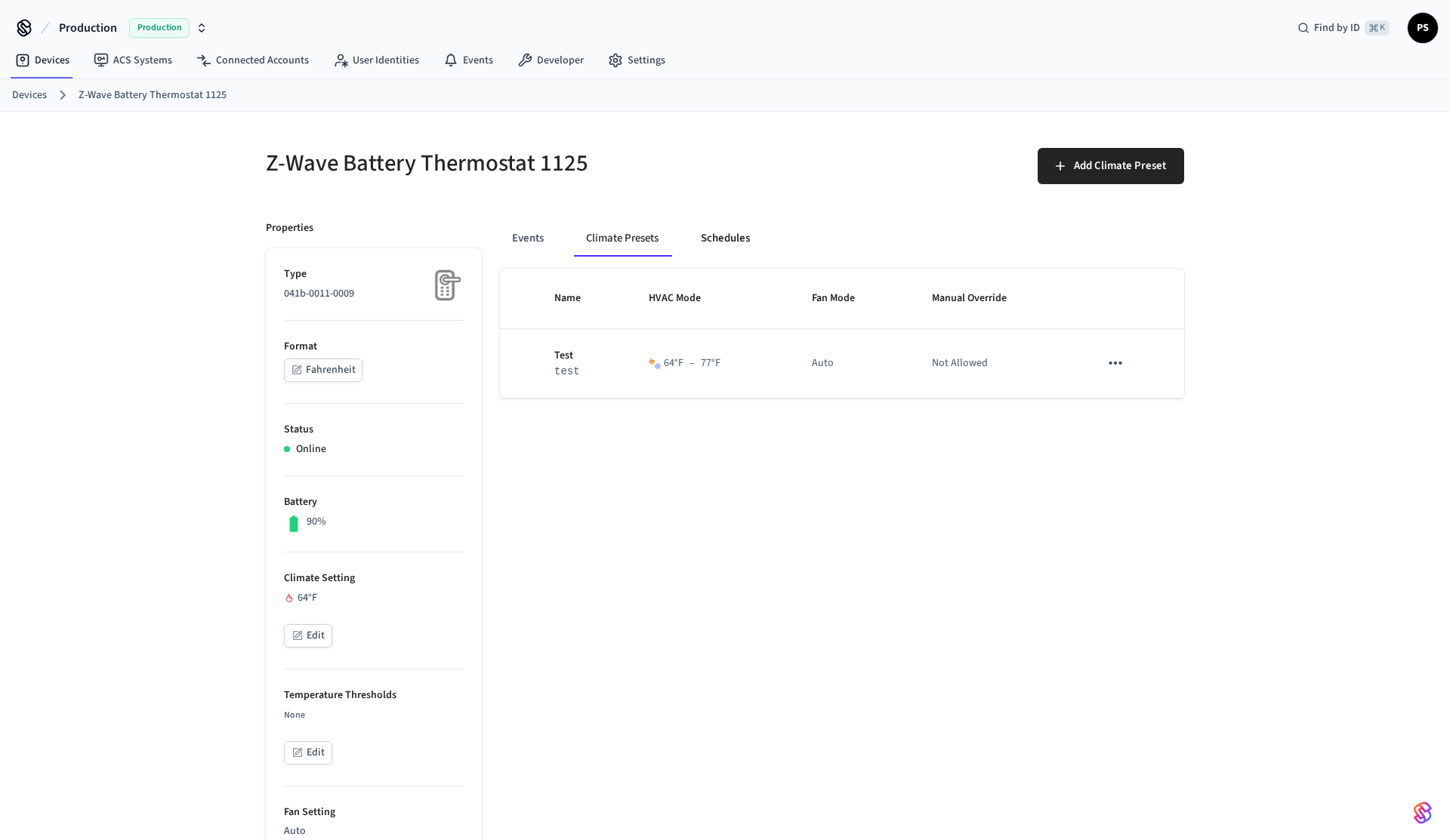
click at [762, 251] on button "Schedules" at bounding box center [725, 238] width 73 height 36
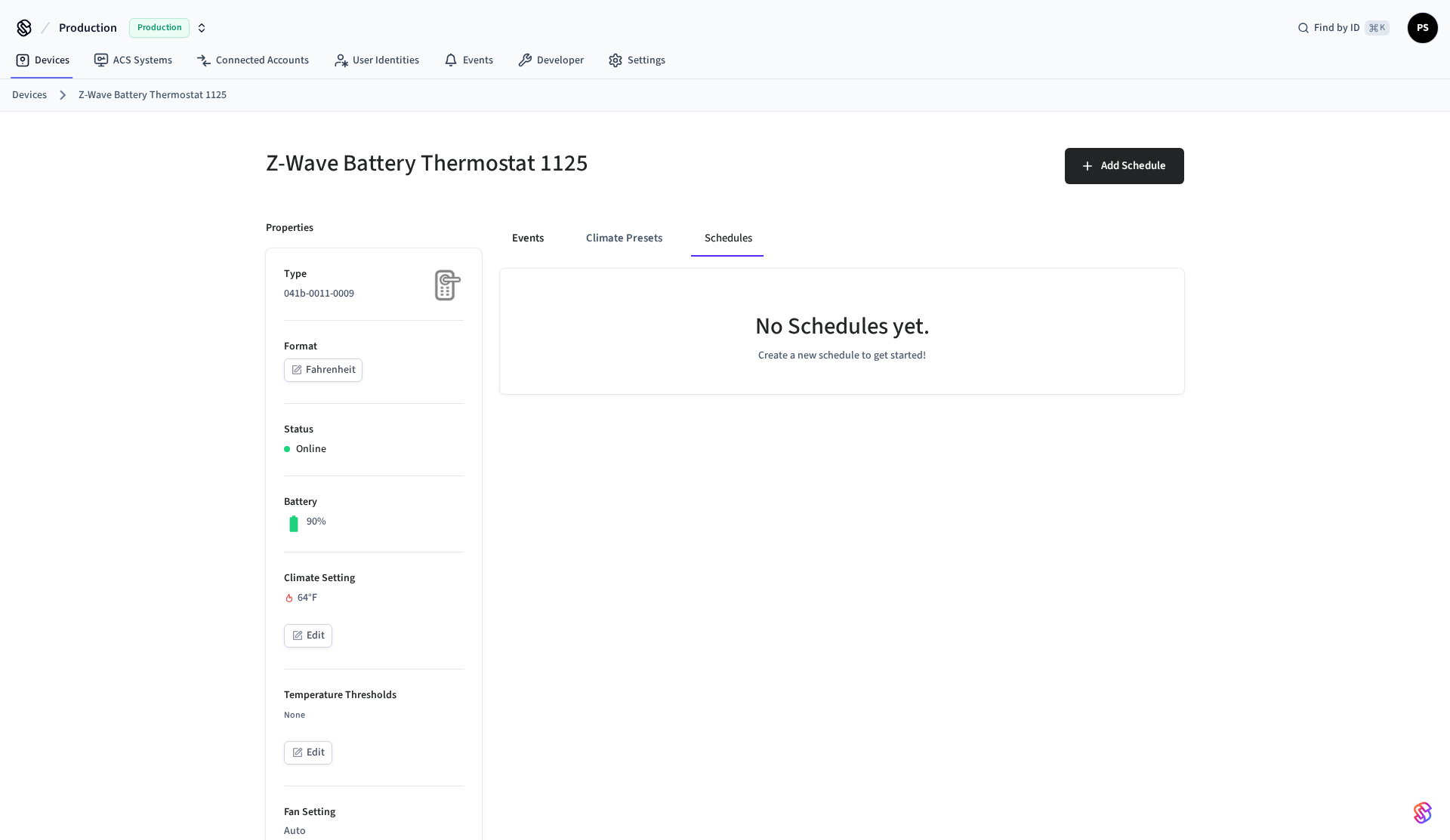
click at [542, 241] on button "Events" at bounding box center [528, 238] width 56 height 36
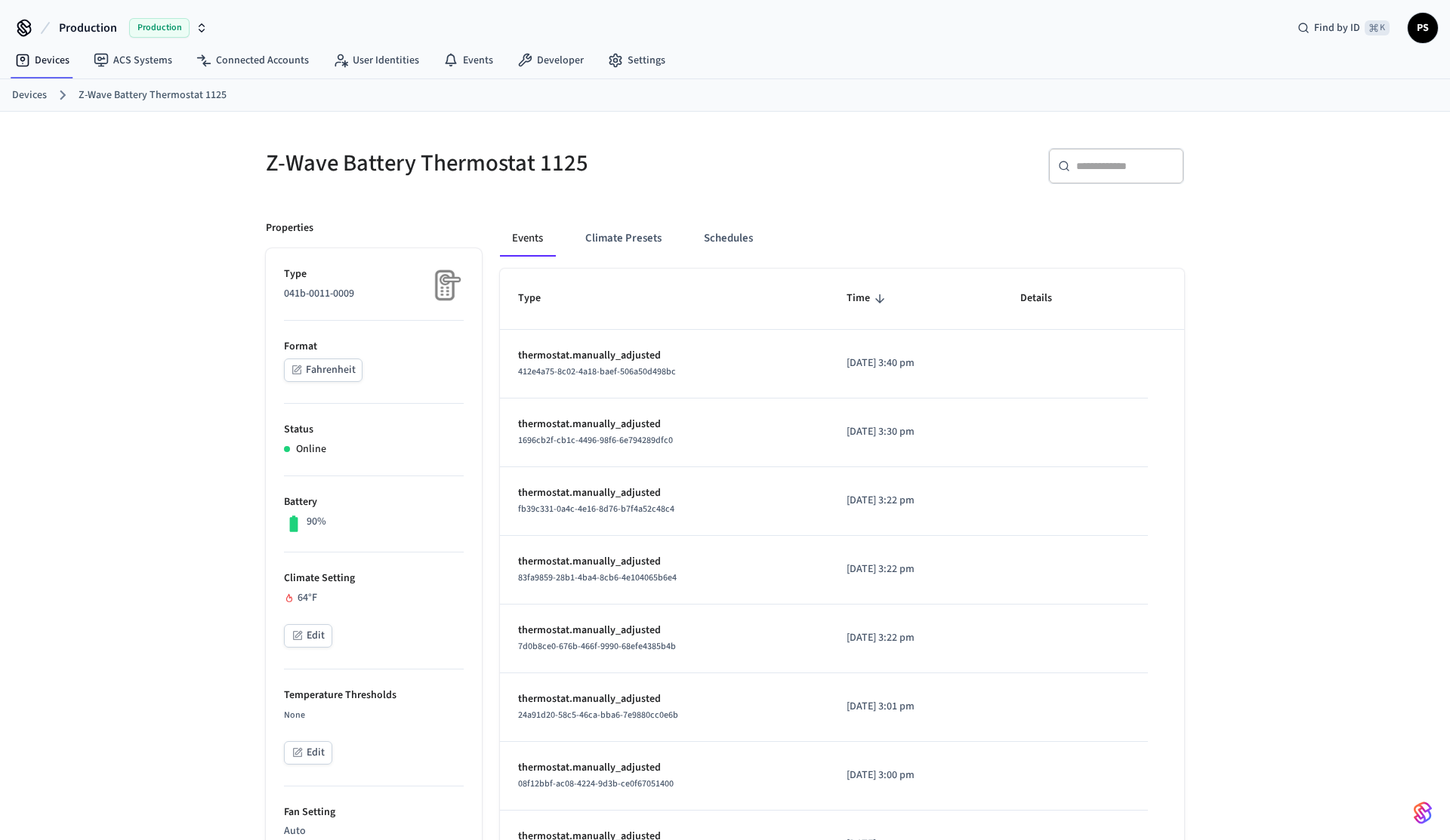
click at [311, 627] on button "Edit" at bounding box center [309, 636] width 49 height 23
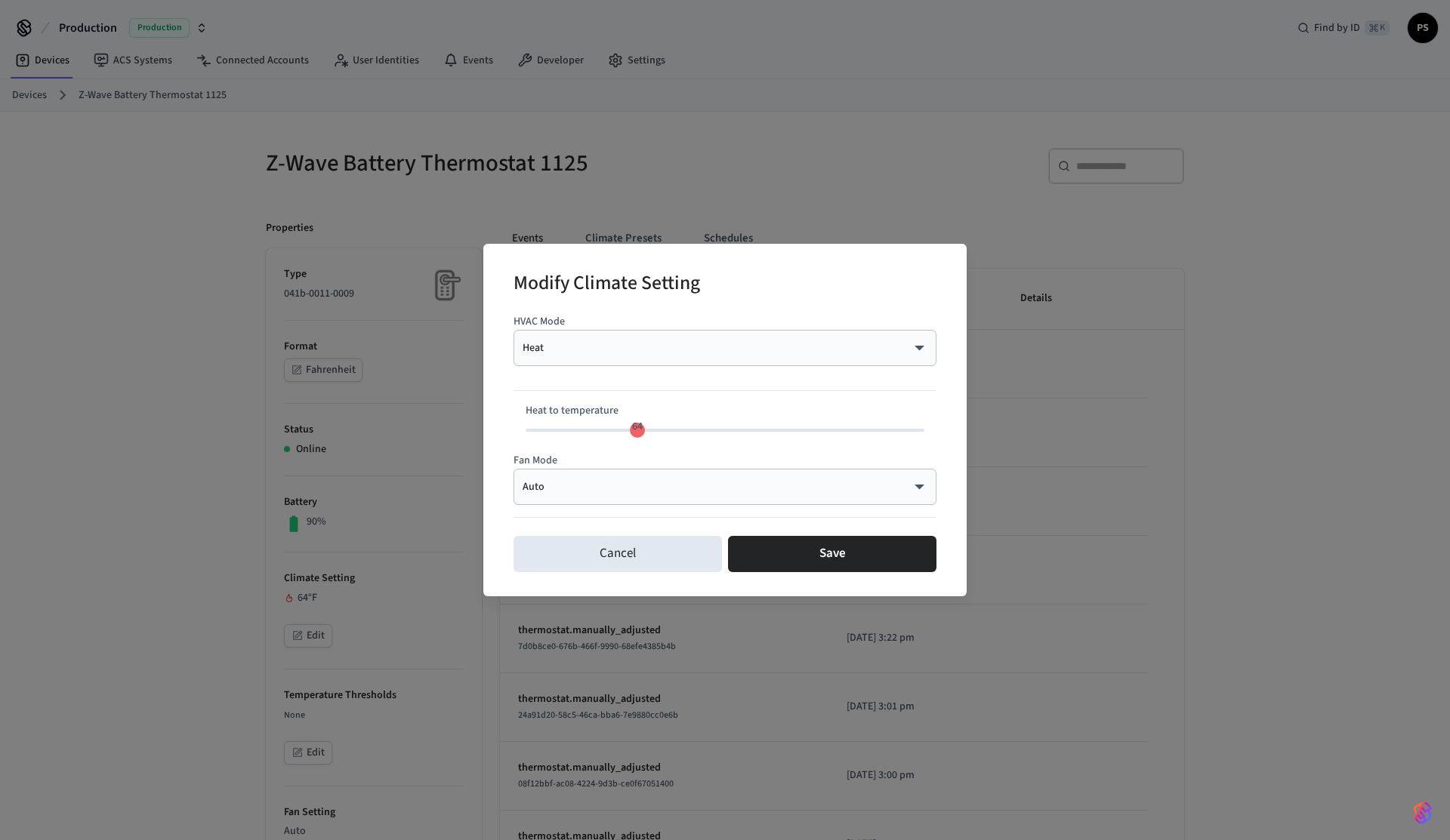
click at [685, 346] on body "Production Production Find by ID ⌘ K PS Devices ACS Systems Connected Accounts …" at bounding box center [725, 741] width 1450 height 1482
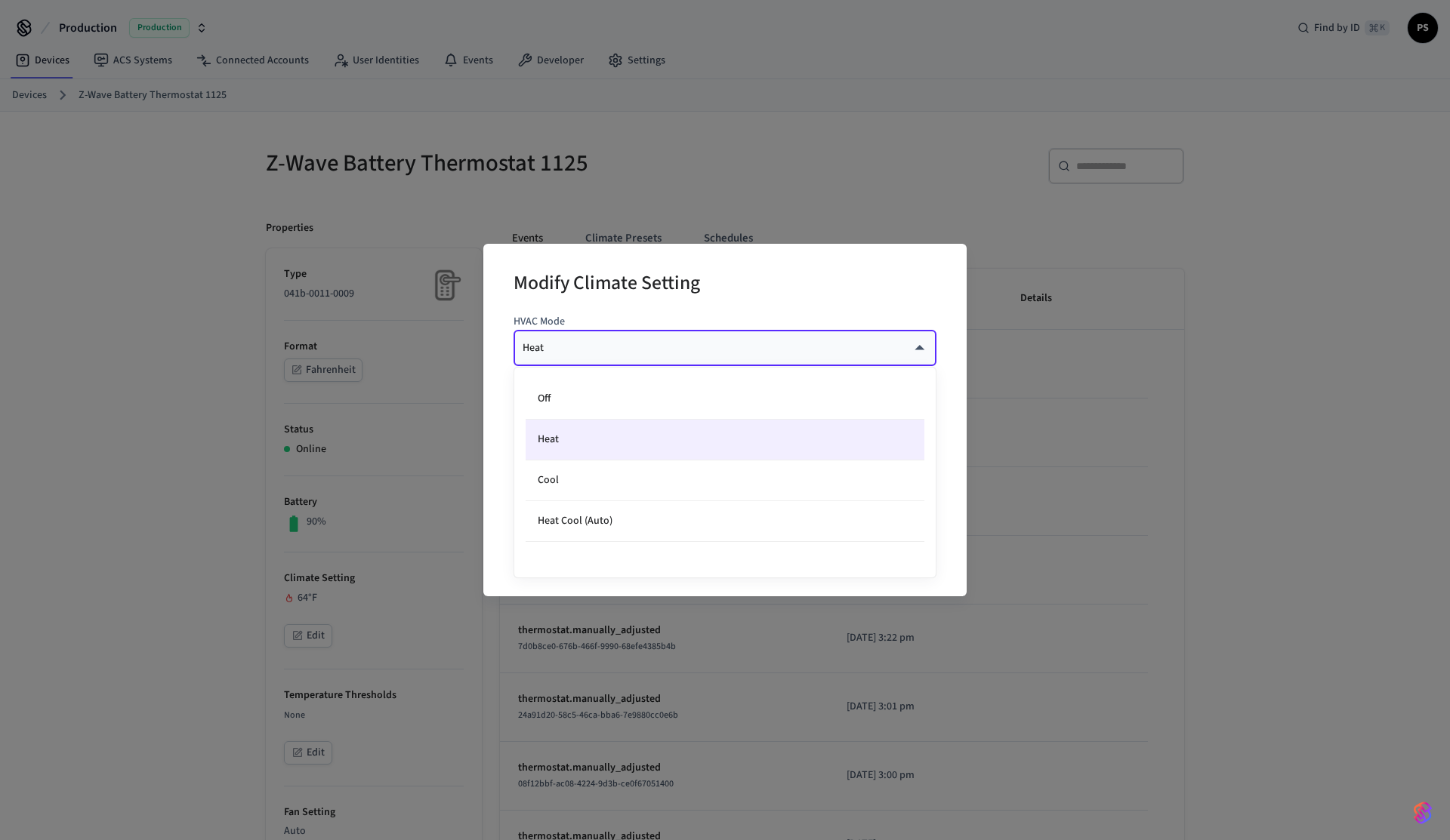
click at [110, 443] on div at bounding box center [725, 420] width 1450 height 840
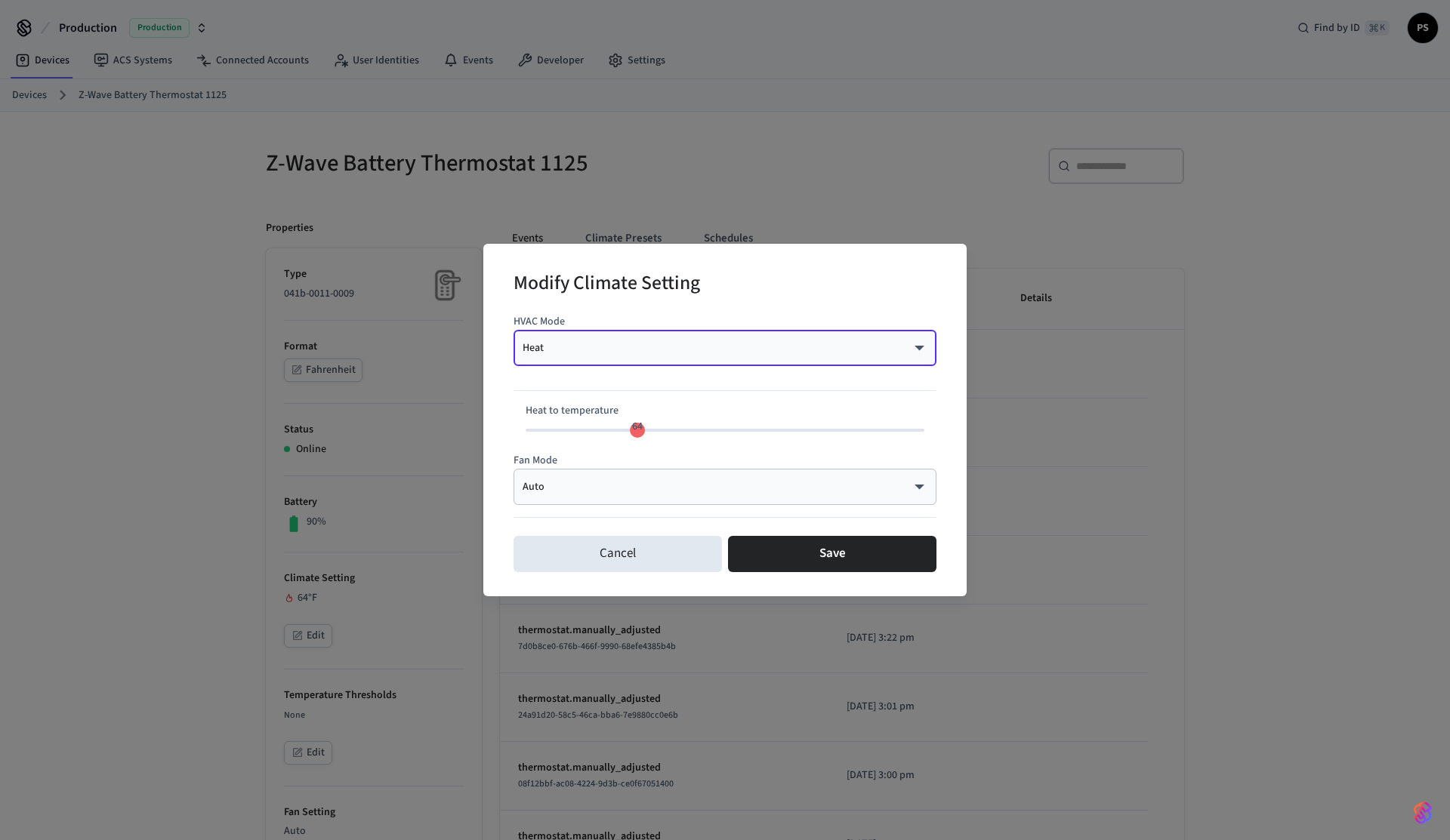
click at [110, 443] on div "Off Heat Cool Heat Cool (Auto)" at bounding box center [725, 420] width 1450 height 840
click at [110, 443] on div "Modify Climate Setting HVAC Mode Heat **** ​ Heat to temperature 64 Fan Mode Au…" at bounding box center [725, 420] width 1450 height 840
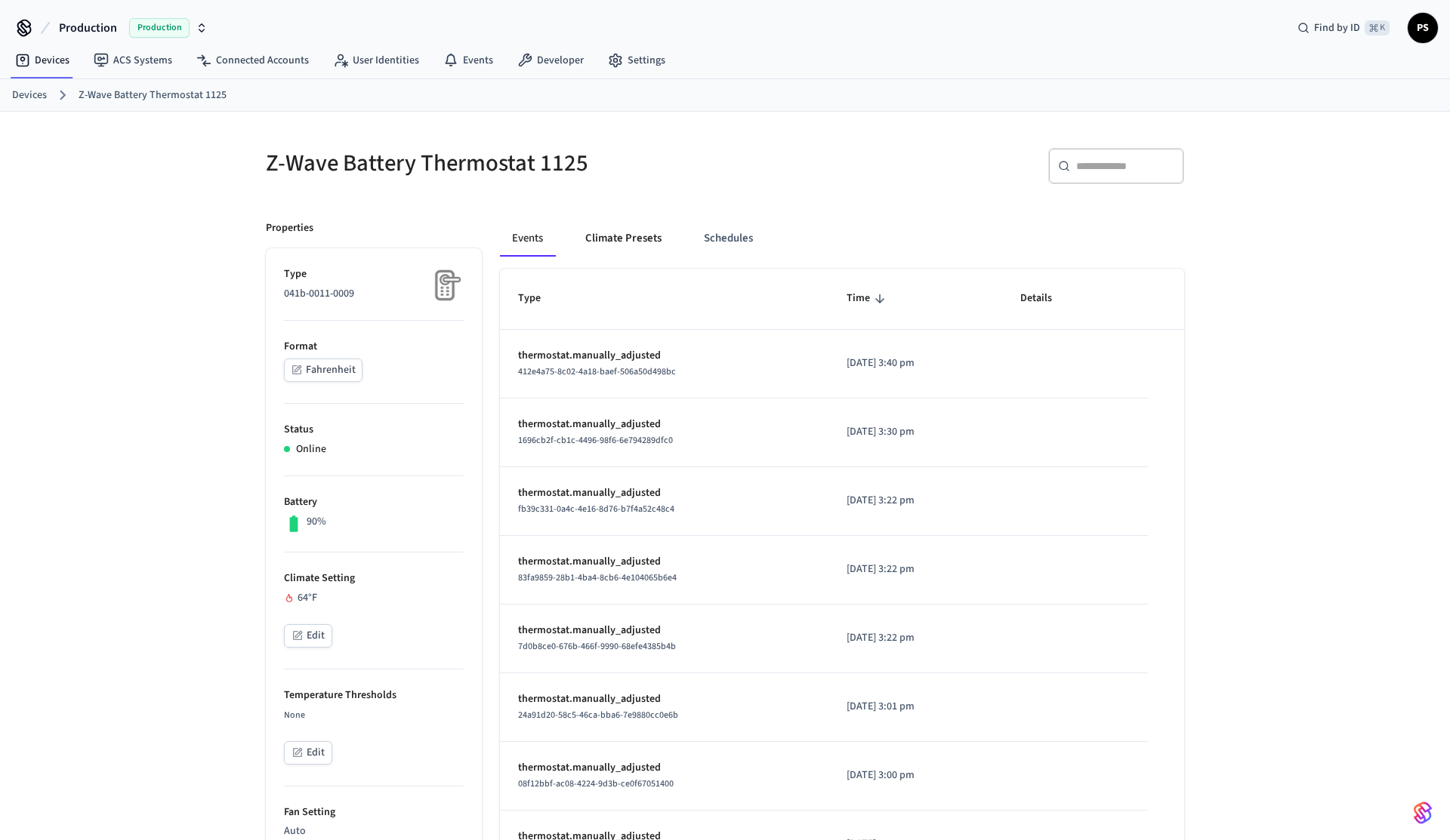
click at [632, 236] on button "Climate Presets" at bounding box center [624, 238] width 101 height 36
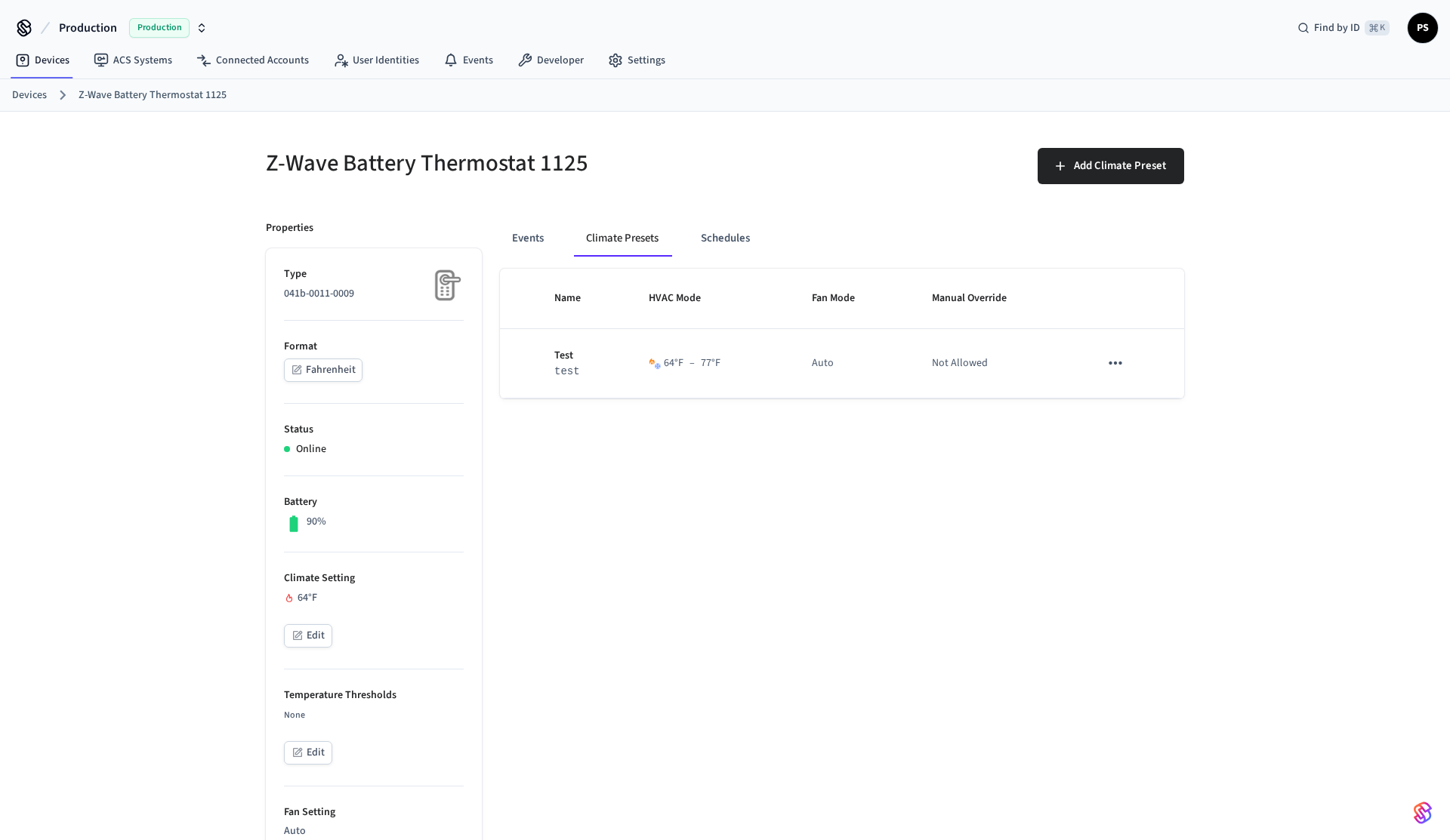
click at [630, 189] on div "Z-Wave Battery Thermostat 1125" at bounding box center [481, 163] width 468 height 66
click at [536, 235] on button "Events" at bounding box center [528, 238] width 56 height 36
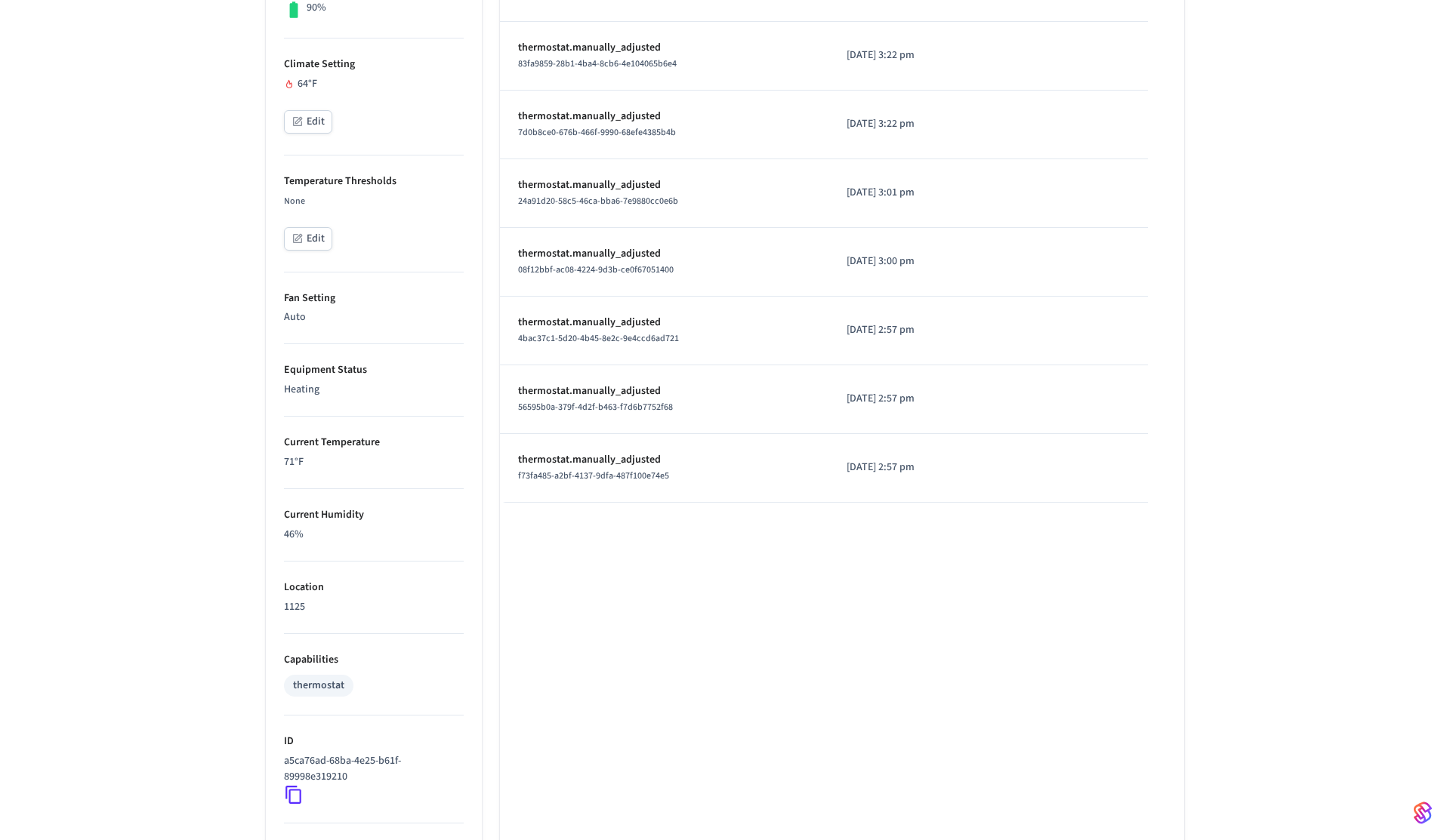
scroll to position [473, 0]
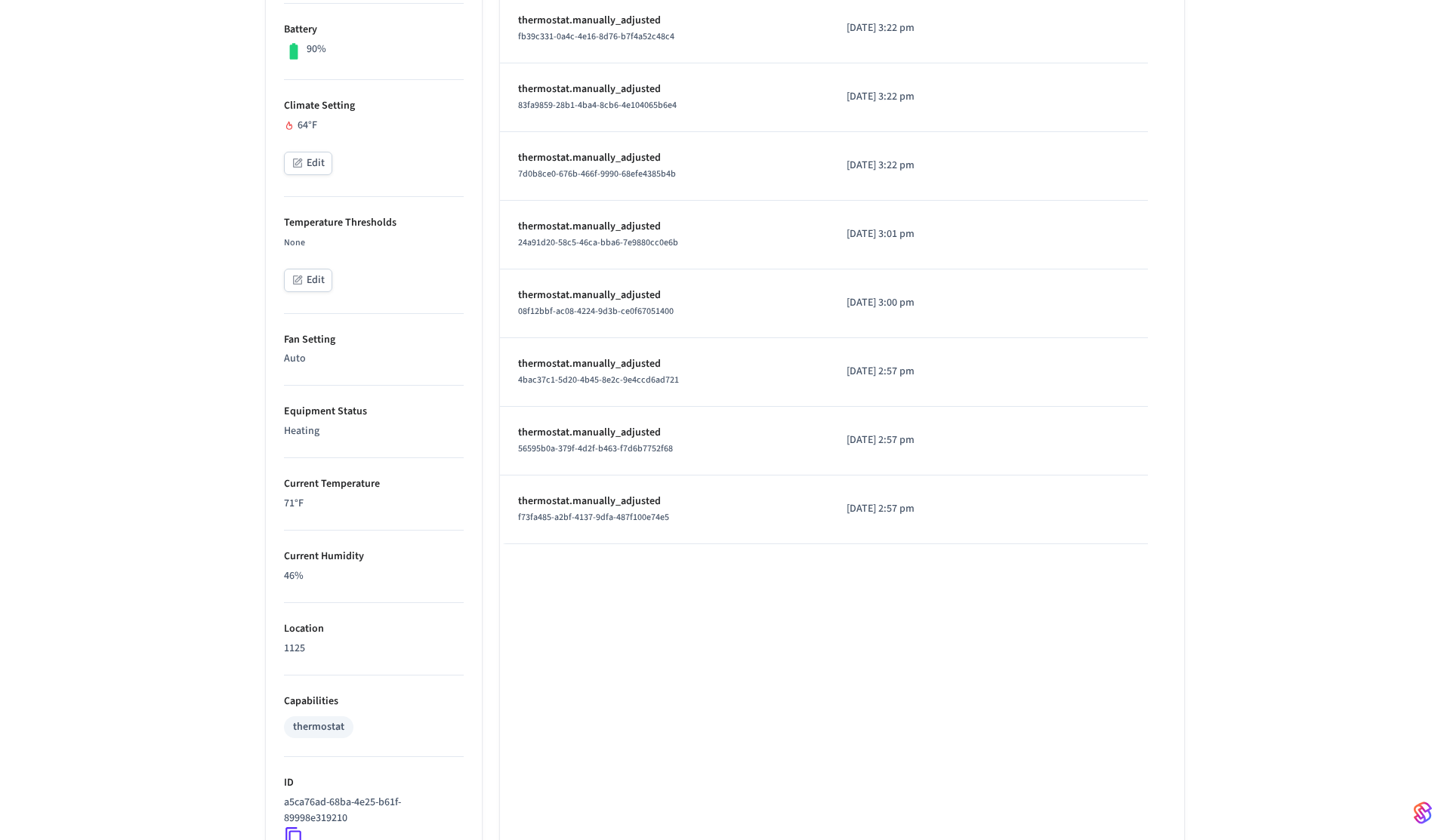
click at [143, 330] on div "Z-Wave Battery Thermostat 1125 ​ ​ Properties Type 041b-0011-0009 Format Fahren…" at bounding box center [725, 324] width 1450 height 1371
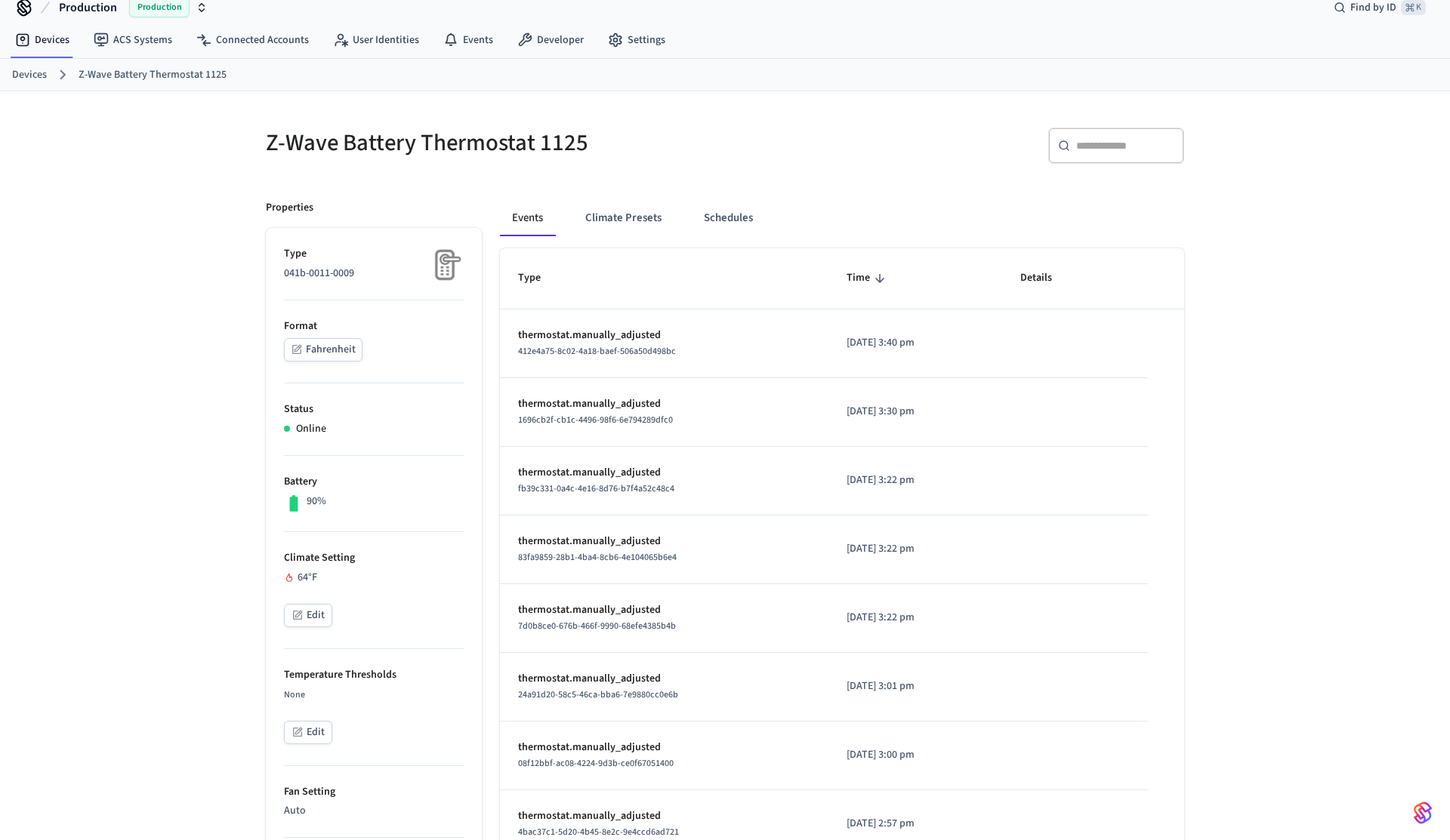
click at [143, 330] on div "Z-Wave Battery Thermostat 1125 ​ ​ Properties Type 041b-0011-0009 Format Fahren…" at bounding box center [725, 776] width 1450 height 1371
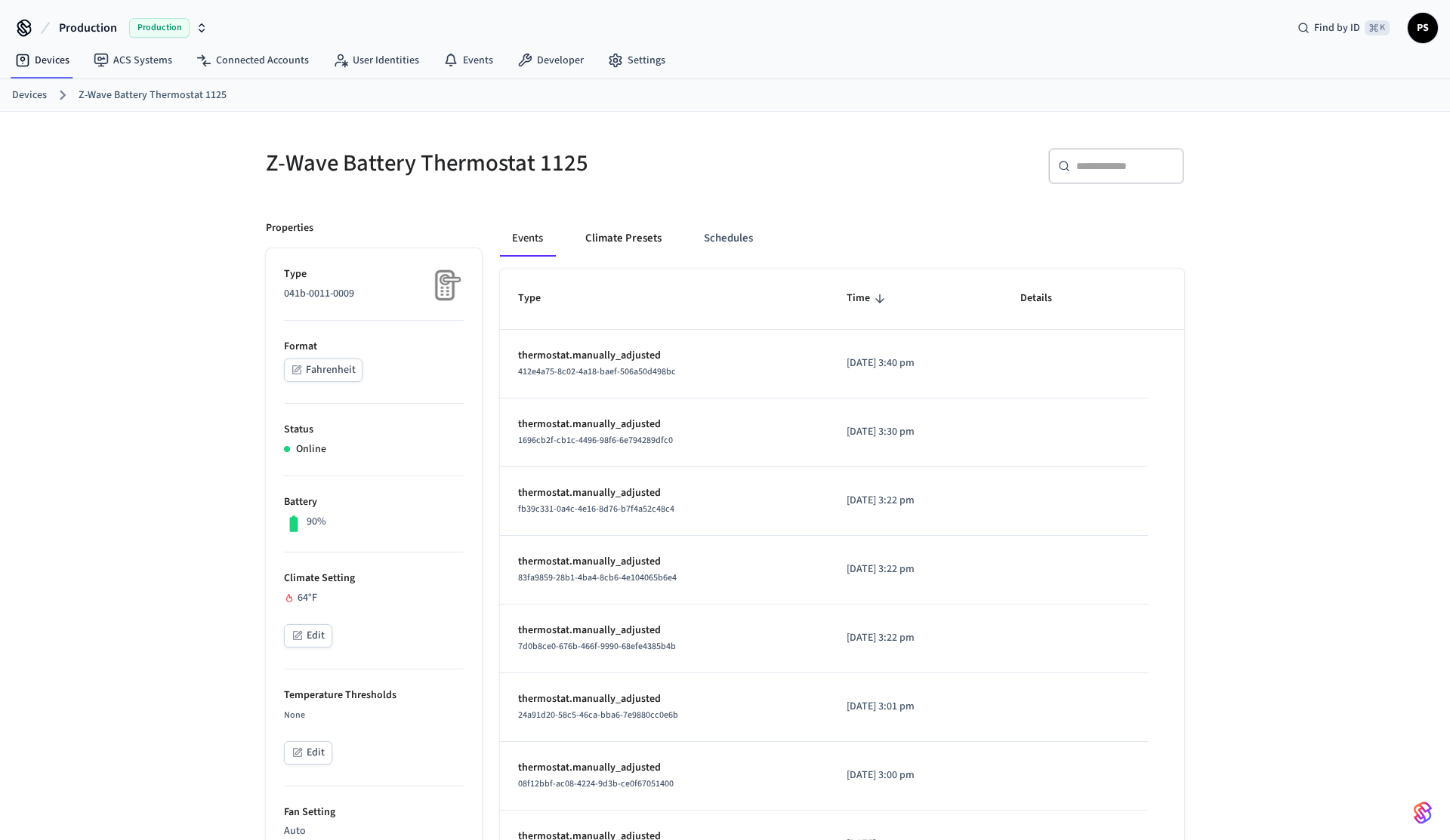
click at [661, 242] on button "Climate Presets" at bounding box center [624, 238] width 101 height 36
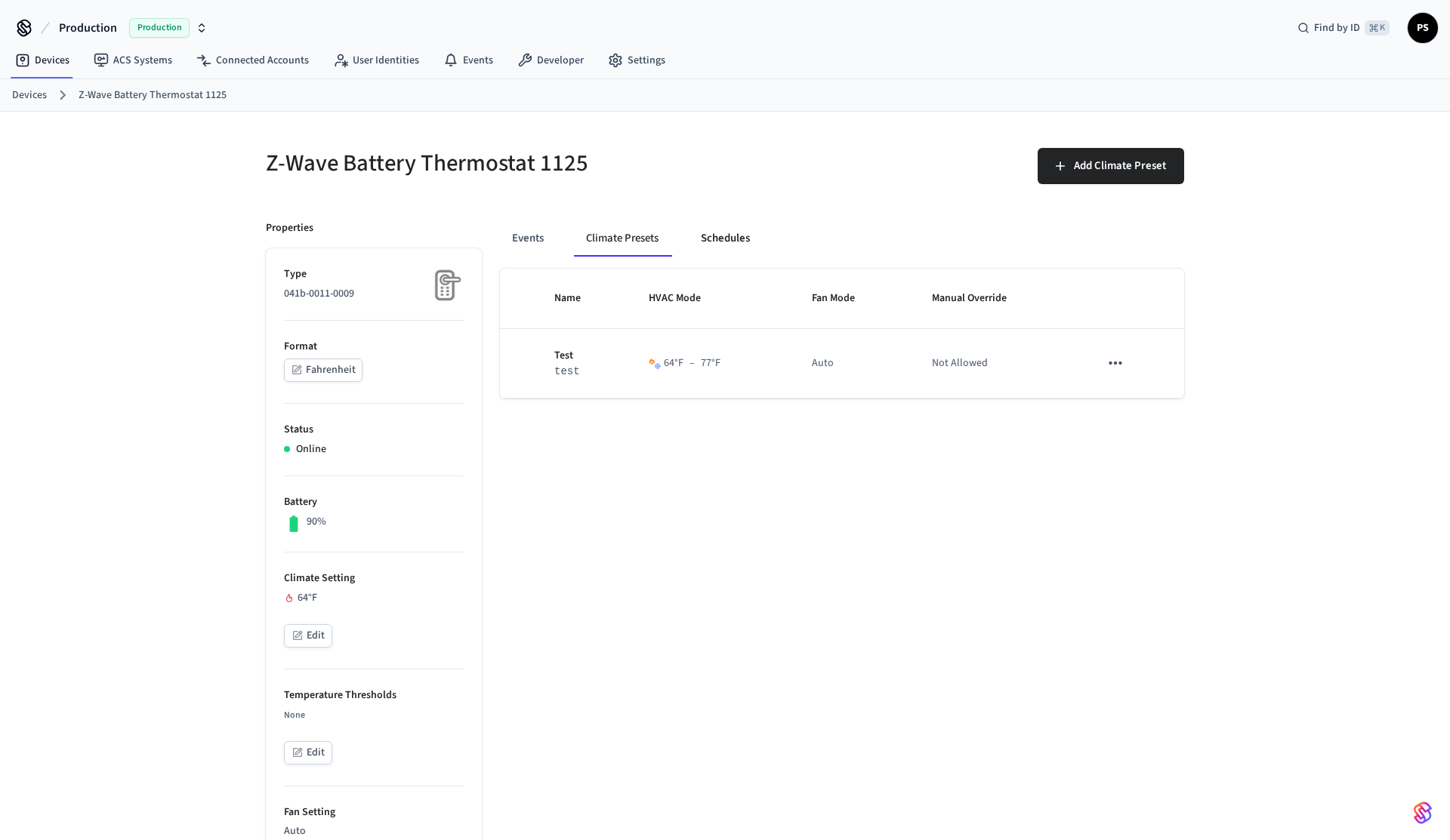
click at [724, 240] on button "Schedules" at bounding box center [725, 238] width 73 height 36
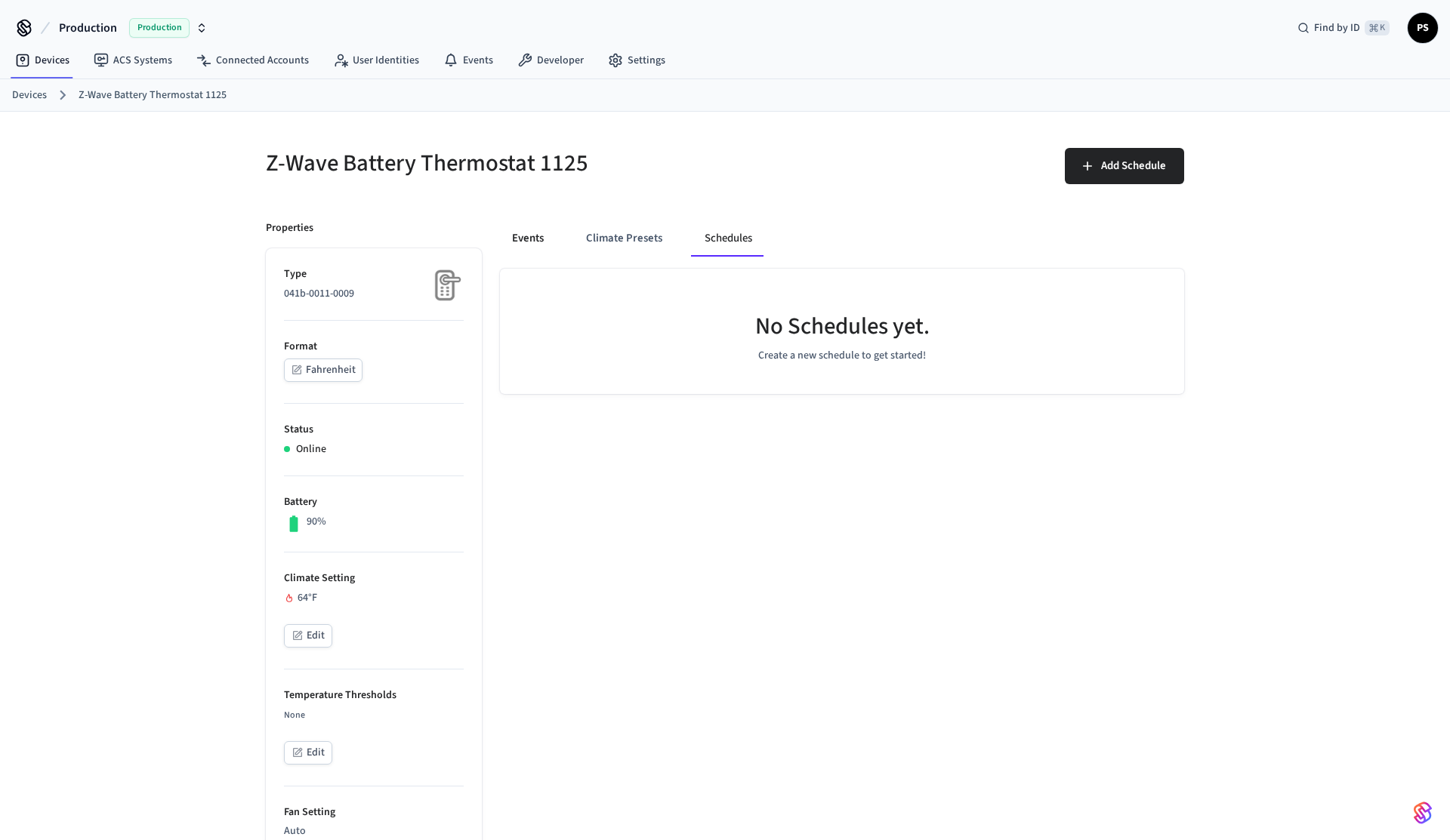
click at [533, 239] on button "Events" at bounding box center [528, 238] width 56 height 36
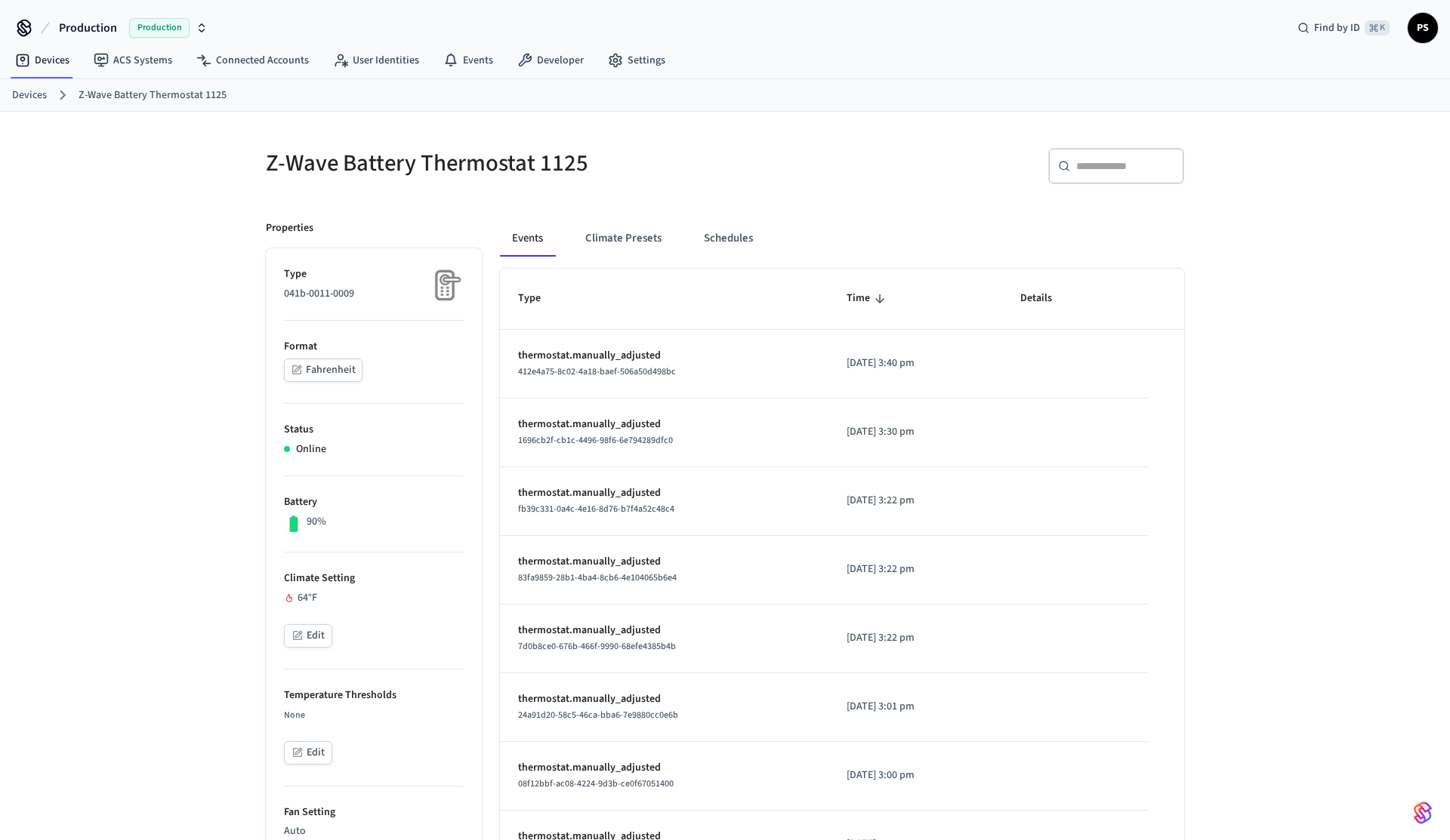
click at [224, 256] on div "Z-Wave Battery Thermostat 1125 ​ ​ Properties Type 041b-0011-0009 Format Fahren…" at bounding box center [725, 796] width 1450 height 1371
